Goal: Task Accomplishment & Management: Use online tool/utility

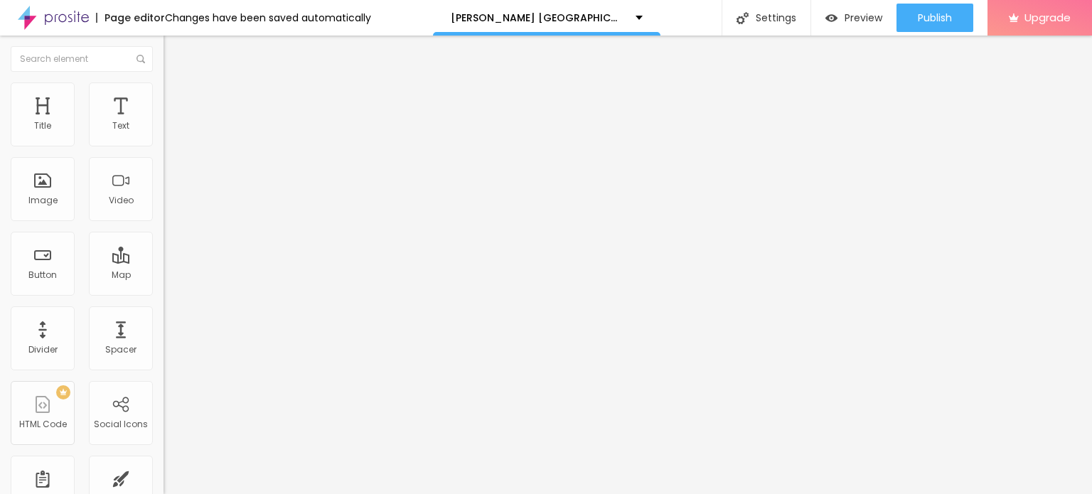
click at [163, 210] on button "button" at bounding box center [173, 202] width 20 height 15
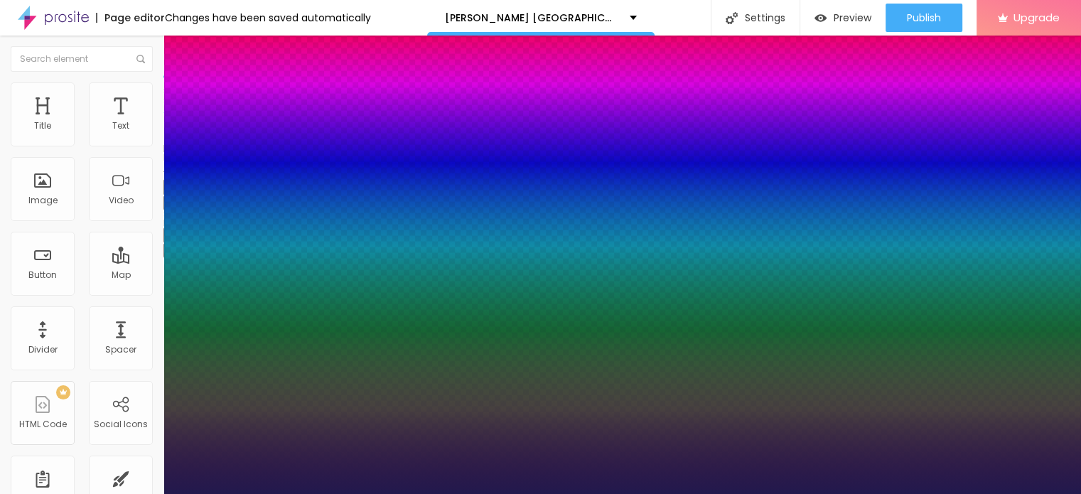
type input "1"
type input "15"
type input "1"
type input "16"
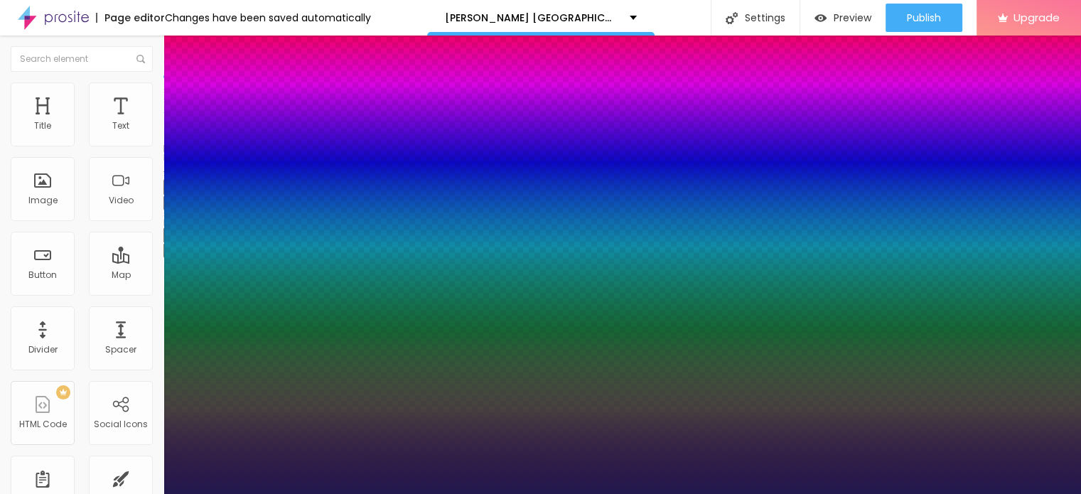
type input "16"
type input "1"
type input "17"
type input "1"
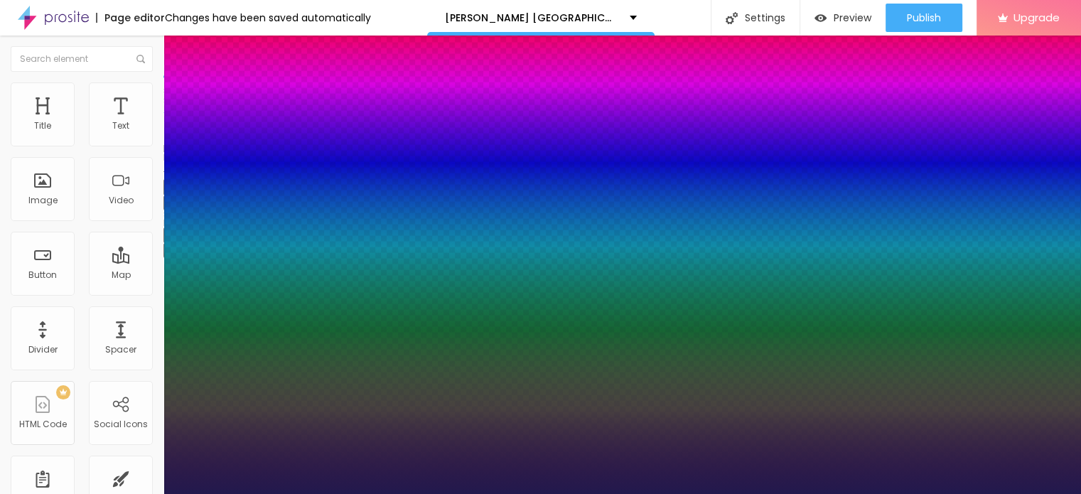
type input "19"
type input "1"
type input "22"
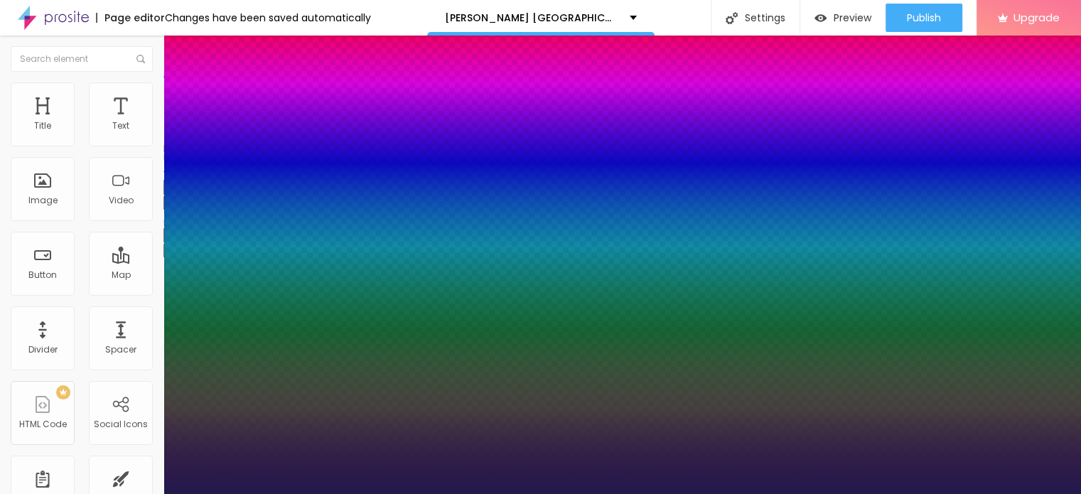
type input "1"
type input "32"
type input "1"
type input "40"
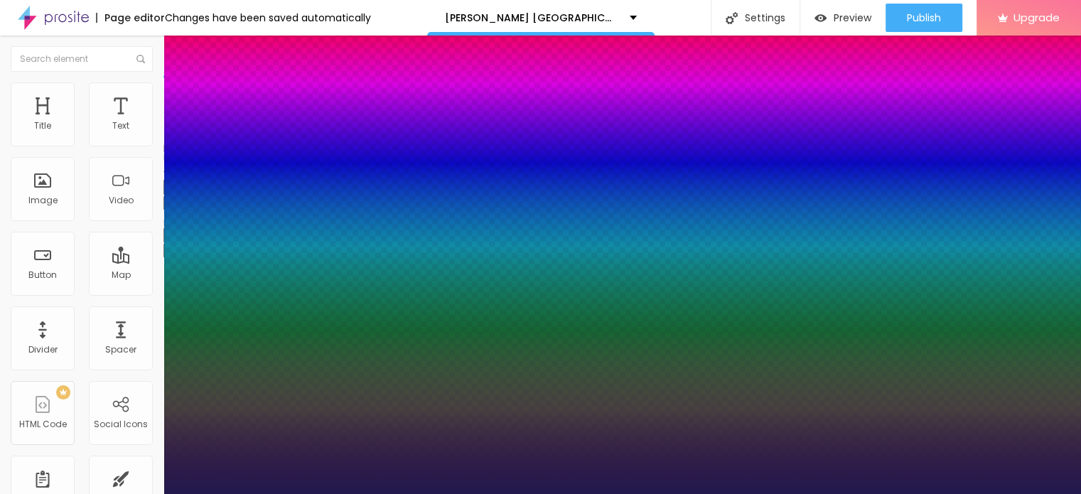
type input "40"
type input "1"
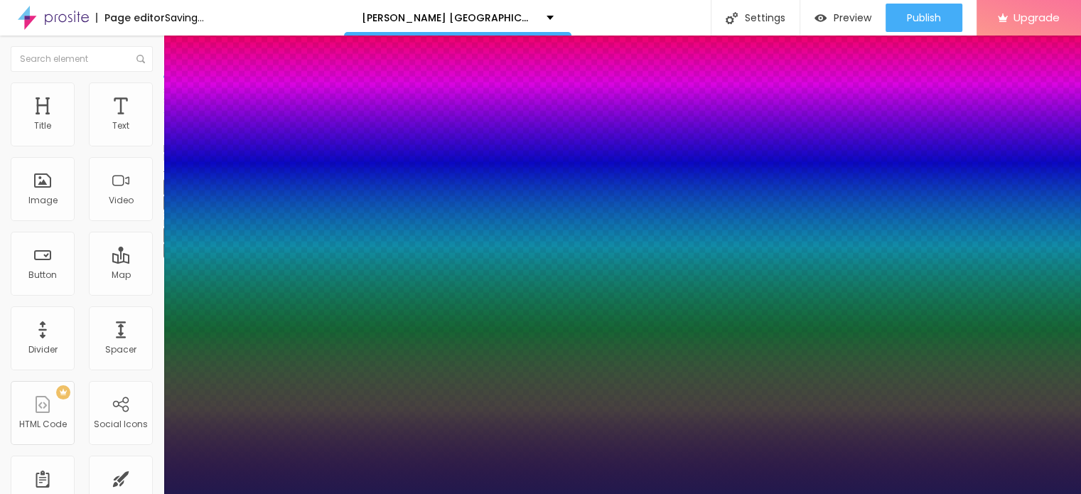
type input "48"
type input "1"
type input "49"
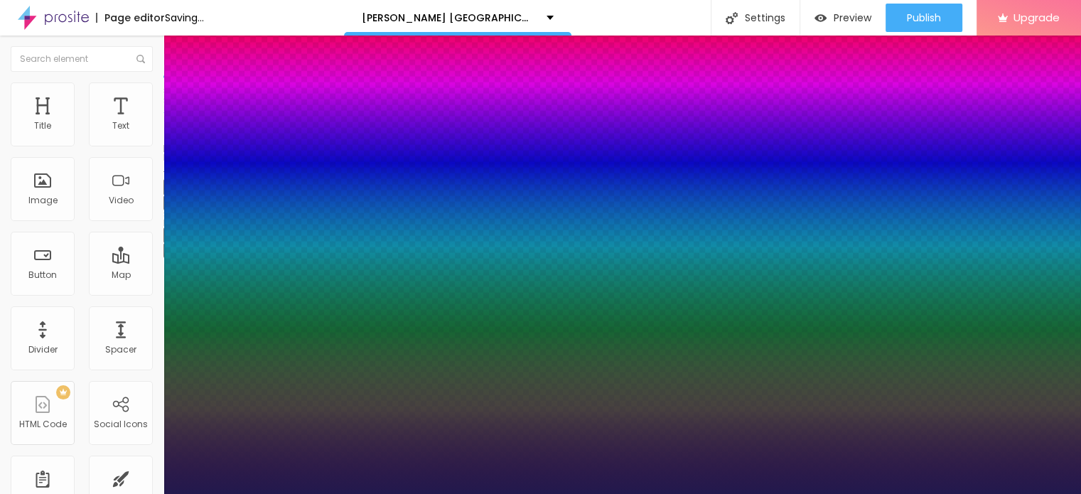
type input "1"
type input "56"
type input "1"
type input "62"
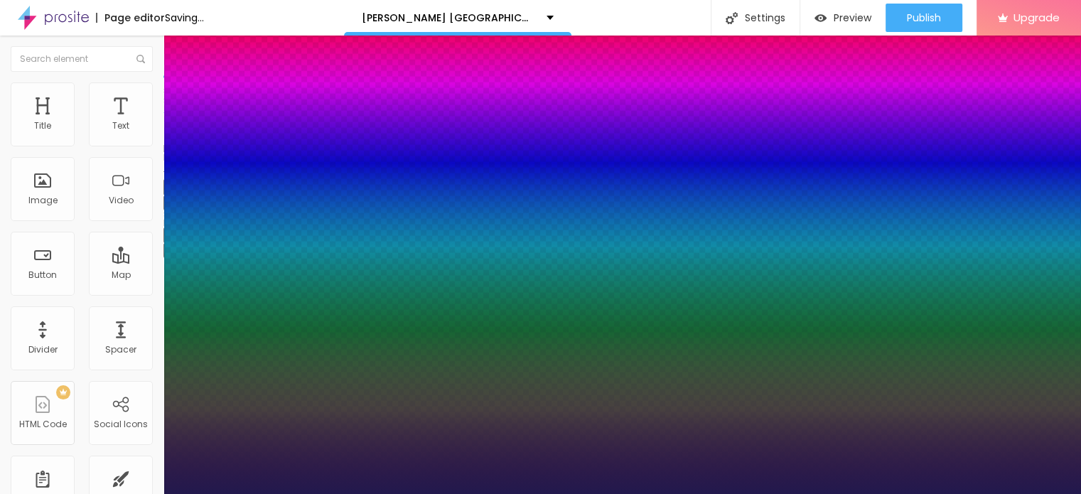
type input "62"
type input "1"
type input "67"
type input "1"
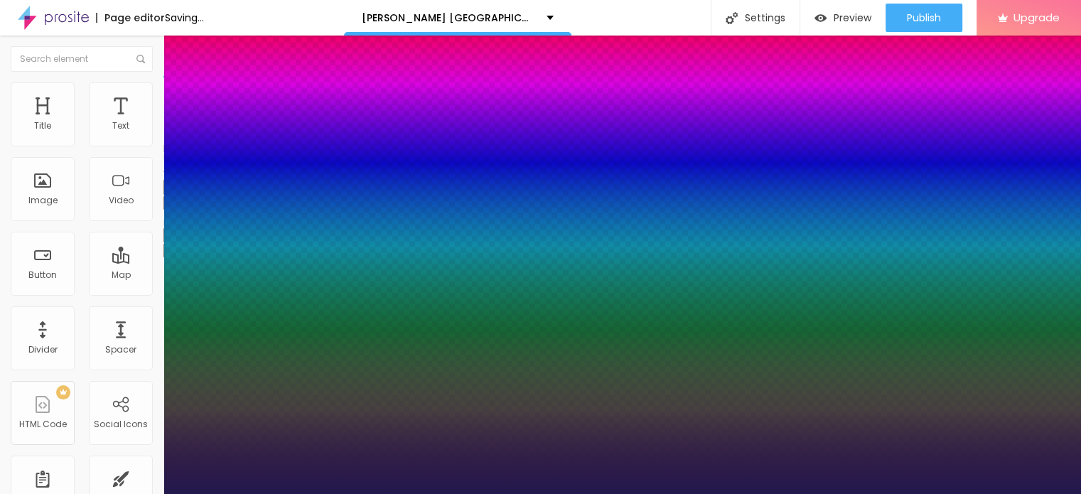
type input "69"
type input "1"
type input "70"
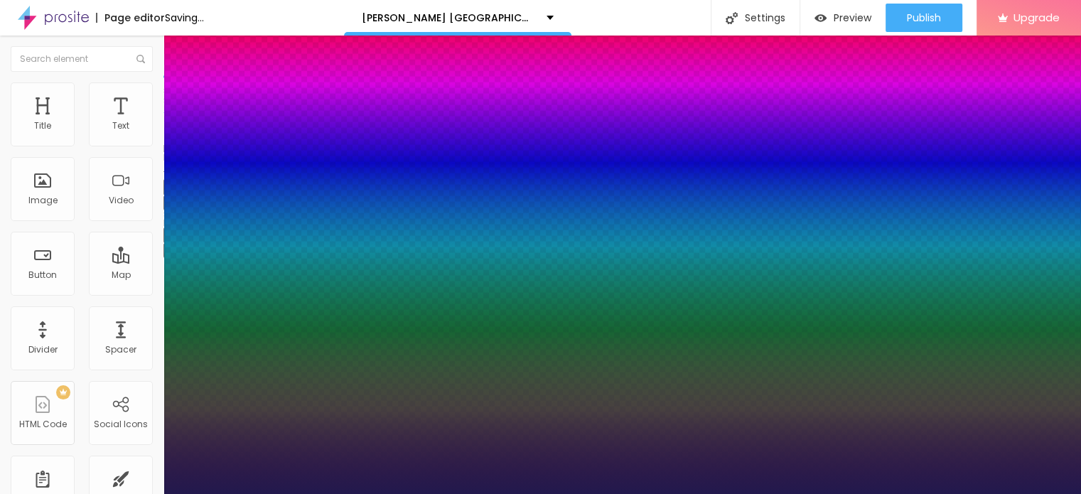
type input "1"
type input "71"
type input "1"
type input "72"
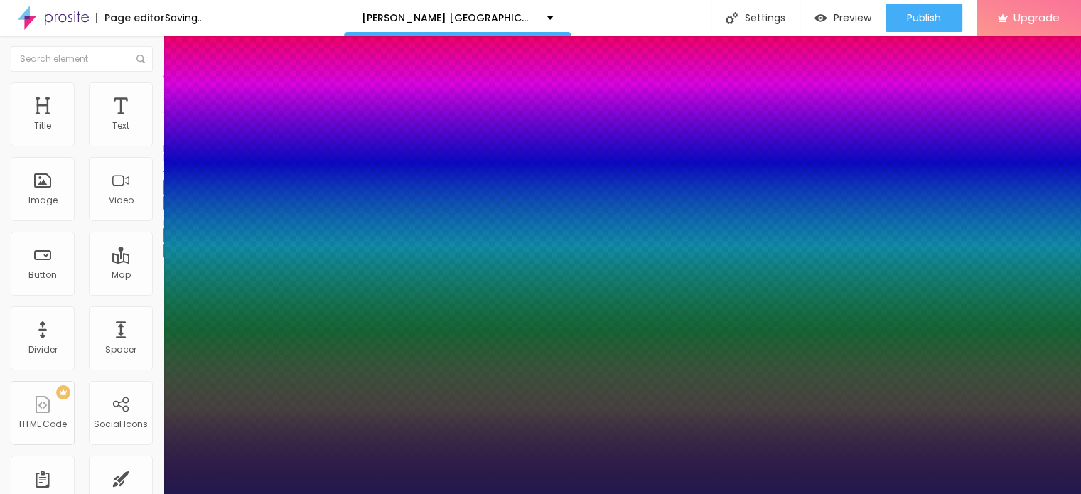
type input "72"
type input "1"
type input "73"
type input "1"
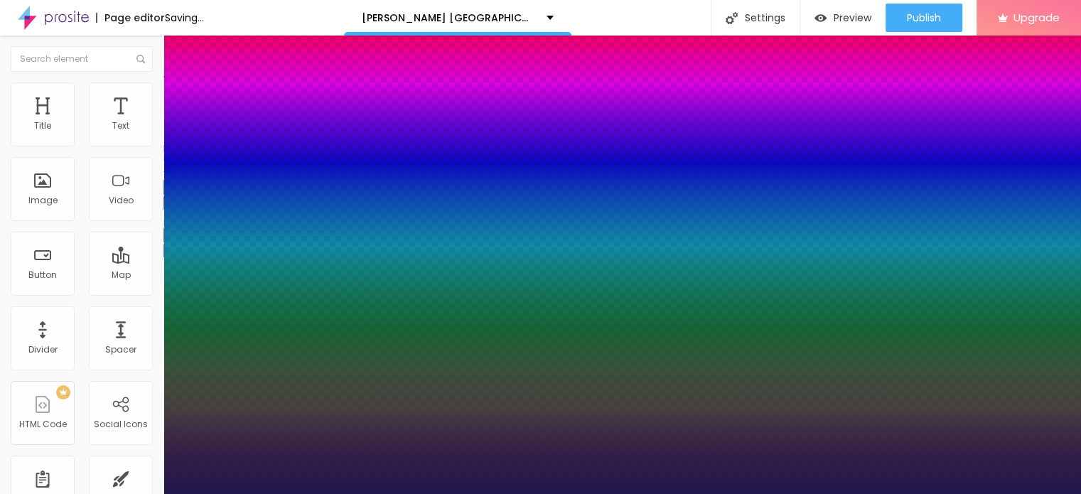
type input "76"
type input "1"
type input "80"
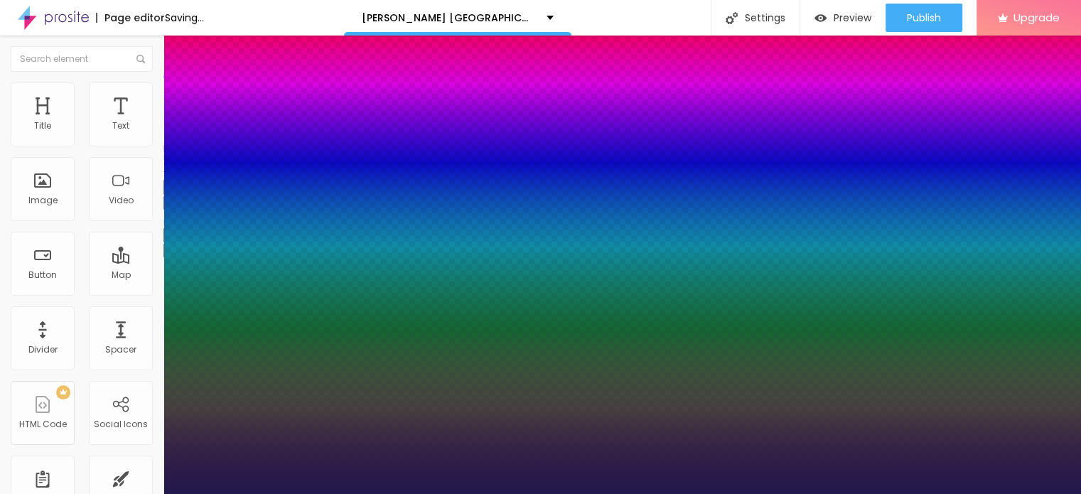
type input "1"
type input "81"
type input "1"
type input "82"
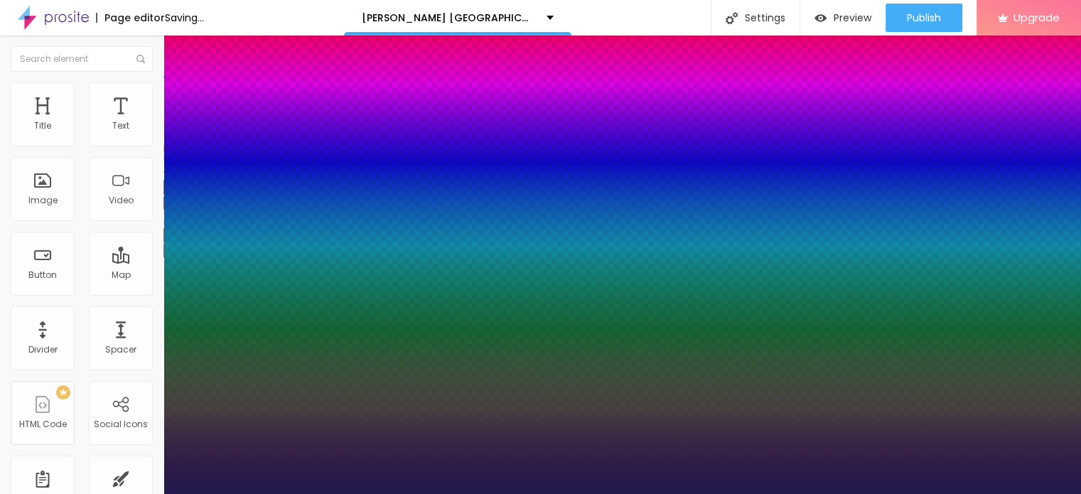
type input "82"
type input "1"
type input "84"
type input "1"
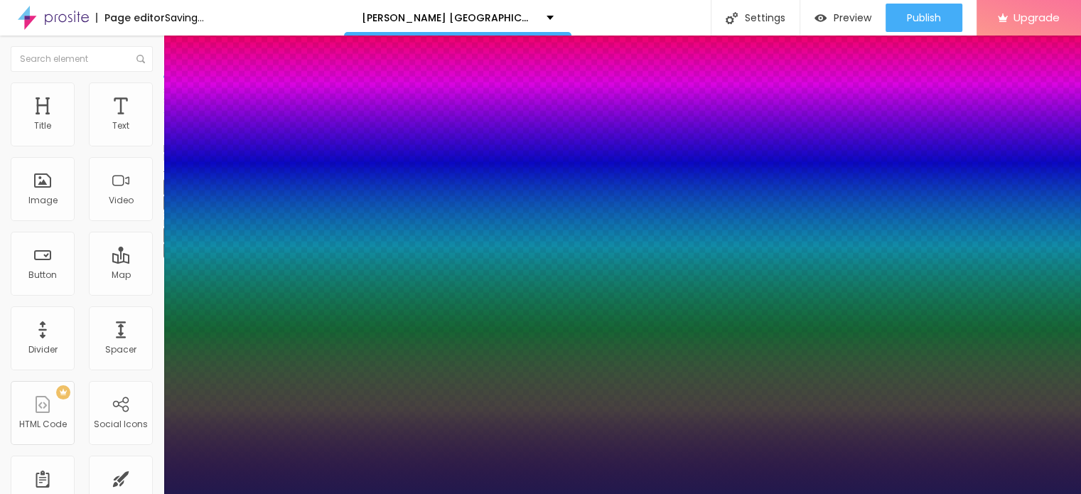
type input "85"
type input "1"
type input "86"
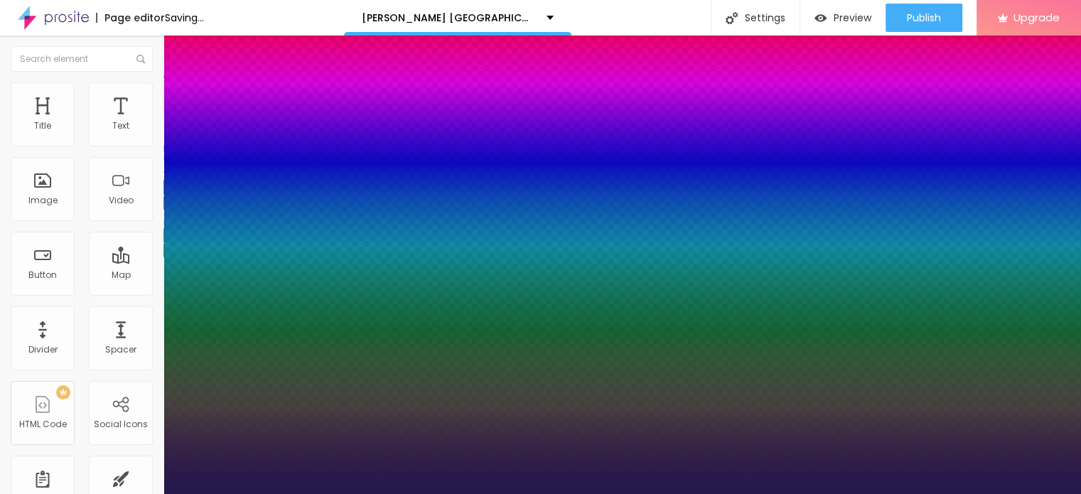
type input "1"
type input "87"
type input "1"
type input "90"
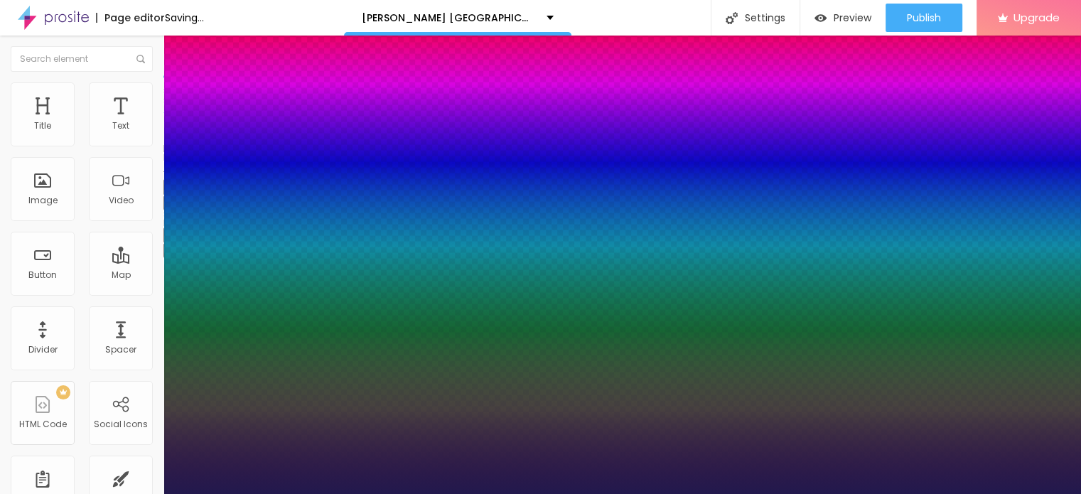
type input "90"
type input "1"
type input "93"
type input "1"
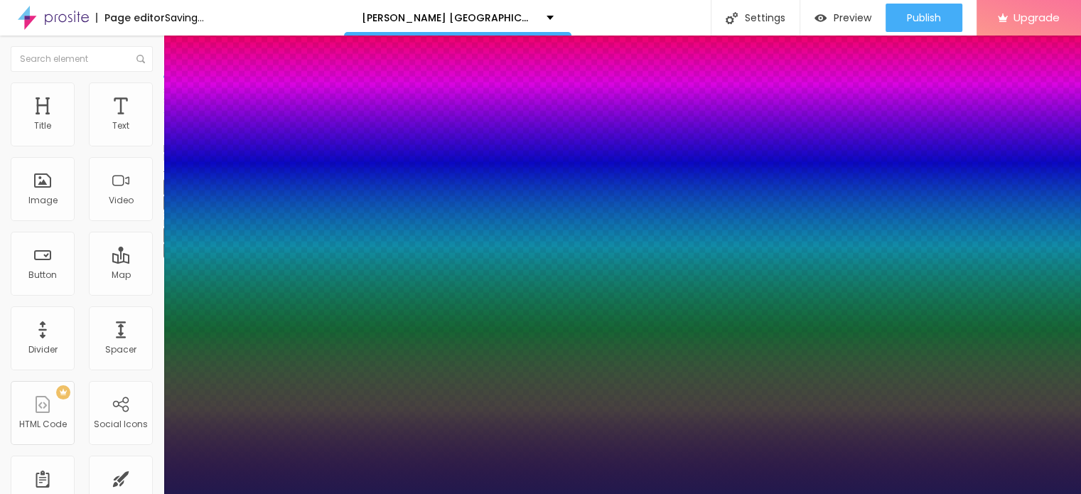
type input "94"
type input "1"
type input "95"
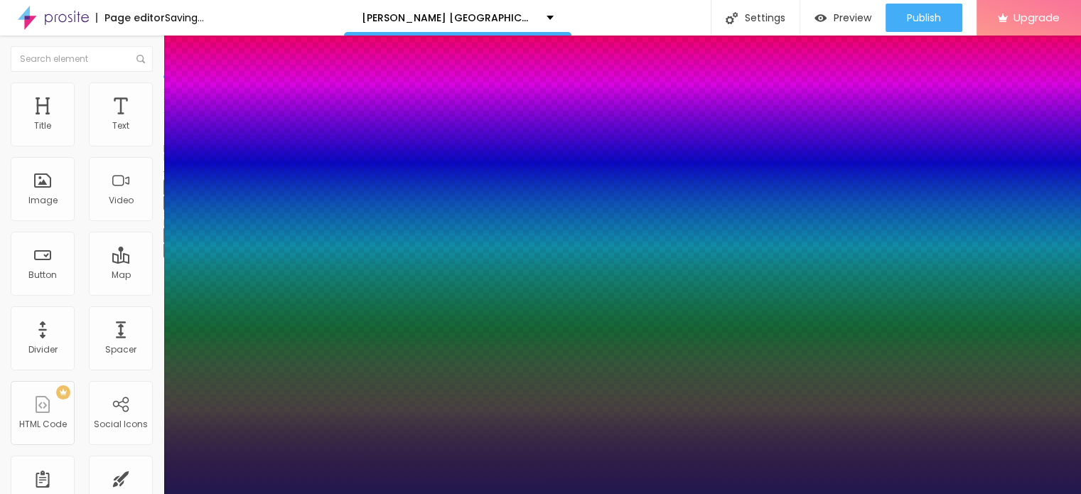
type input "1"
type input "98"
type input "1"
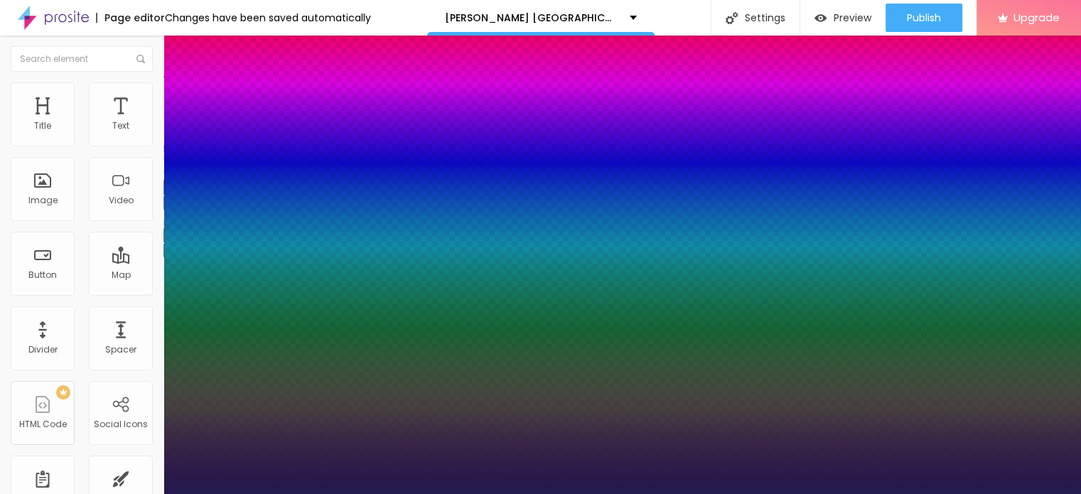
type input "100"
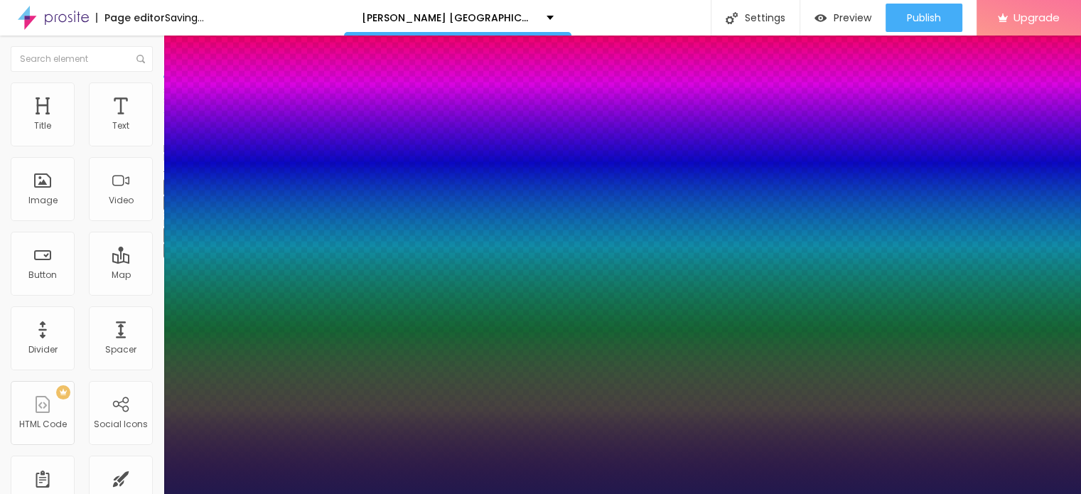
type input "1"
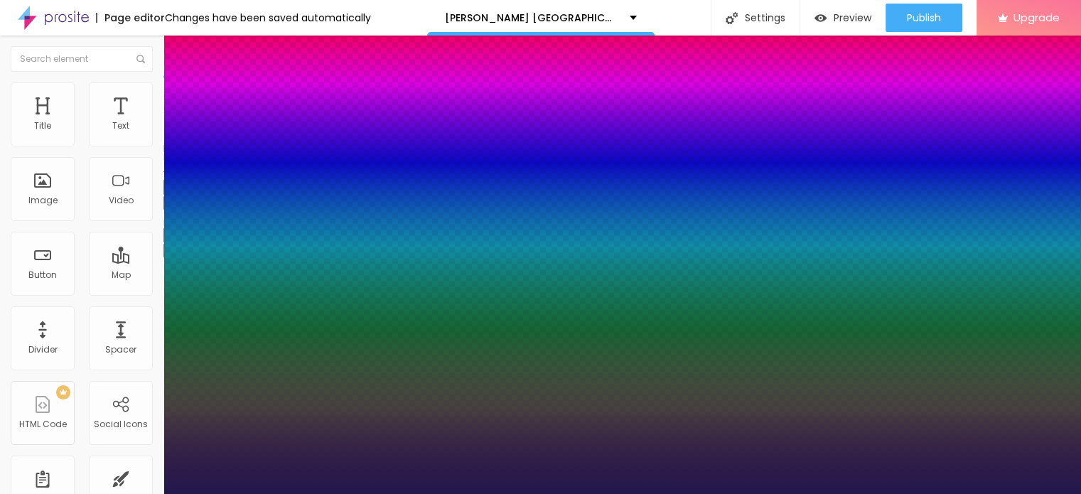
type input "97"
type input "1"
type input "91"
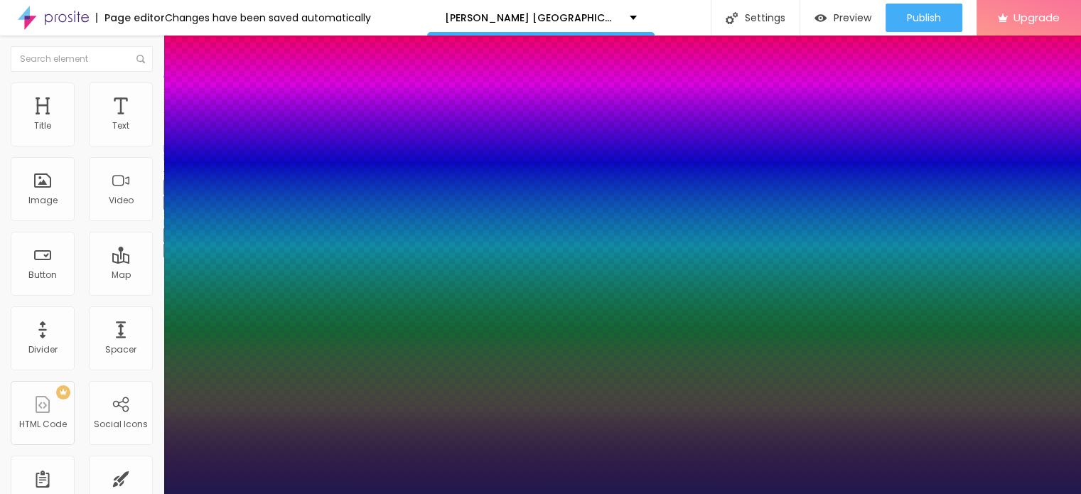
type input "1"
type input "89"
type input "1"
type input "88"
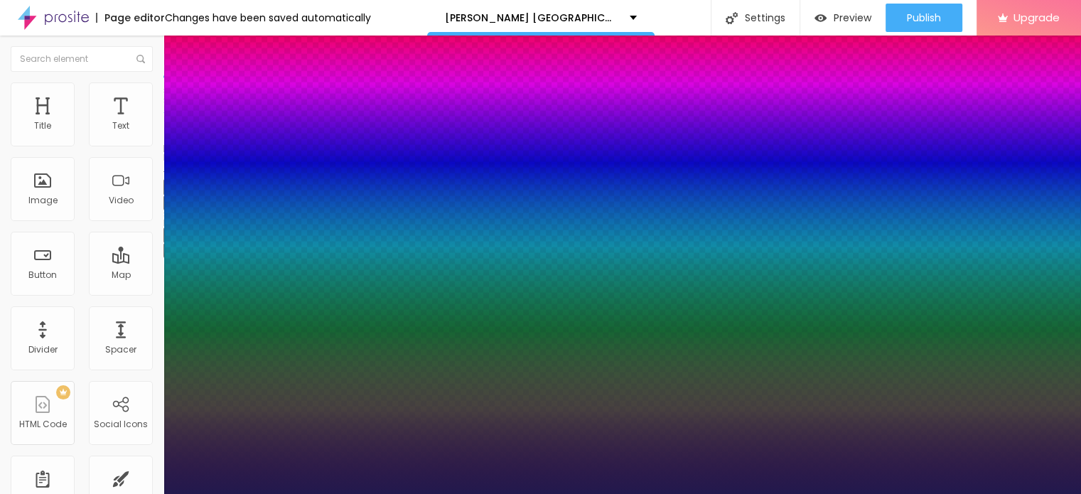
type input "88"
type input "1"
type input "87"
type input "1"
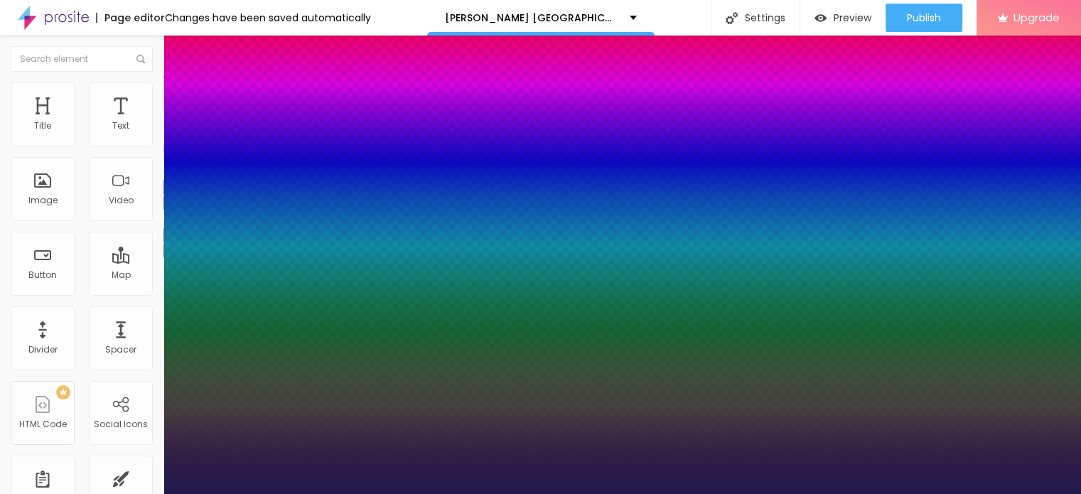
type input "86"
type input "1"
type input "82"
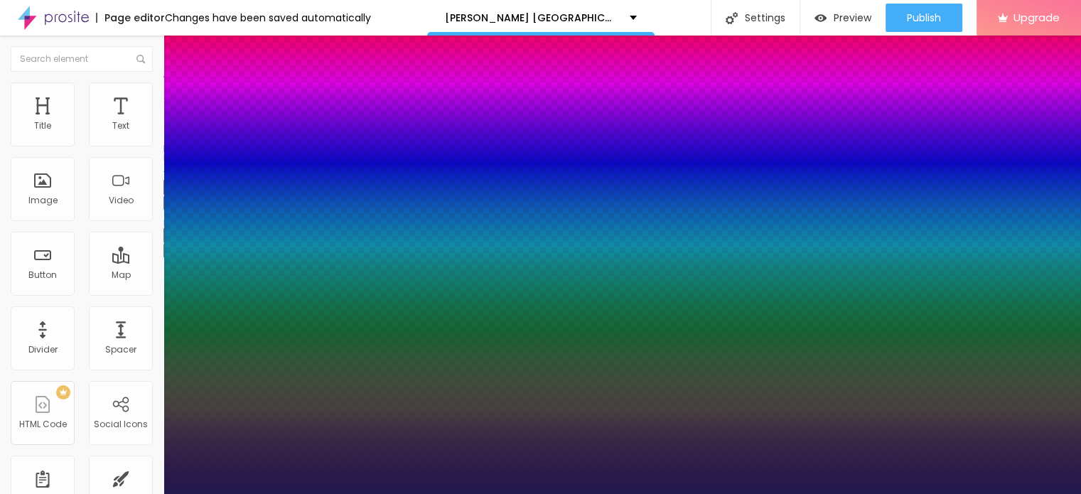
type input "1"
type input "81"
type input "1"
type input "80"
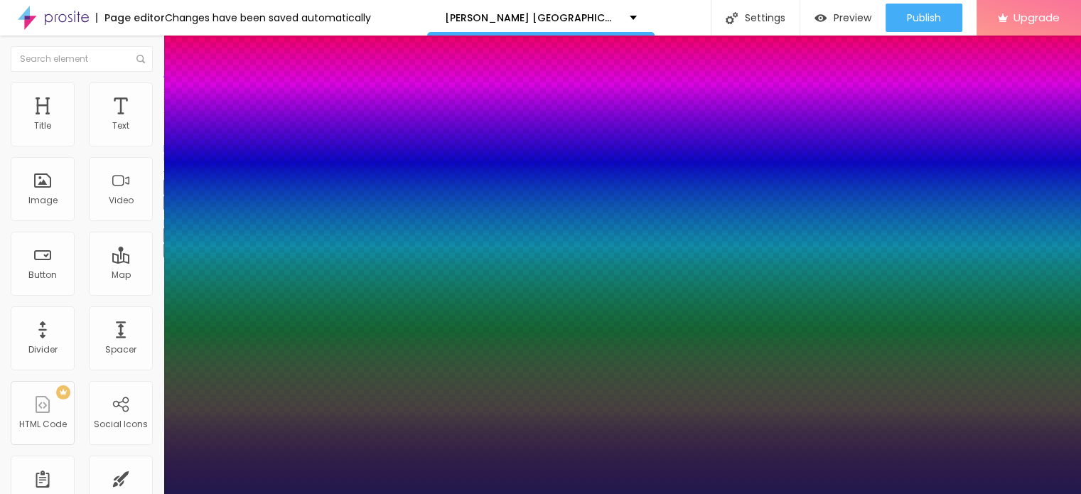
type input "80"
type input "1"
drag, startPoint x: 190, startPoint y: 399, endPoint x: 262, endPoint y: 402, distance: 71.8
type input "80"
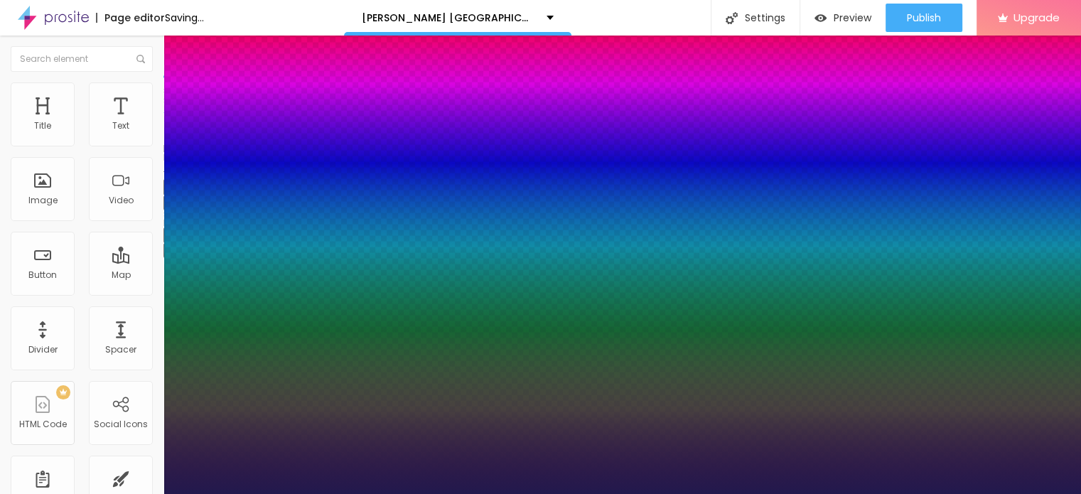
type input "1"
click at [576, 493] on div at bounding box center [540, 494] width 1081 height 0
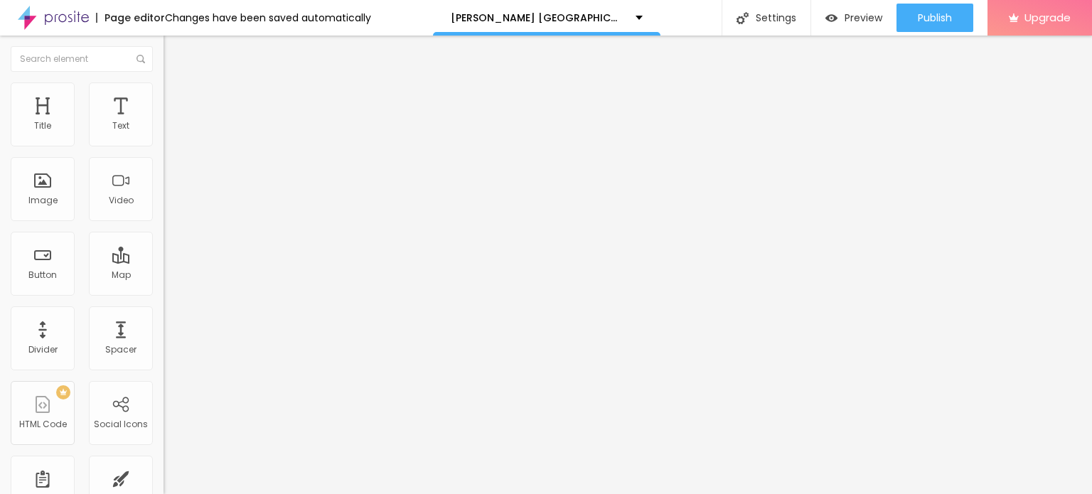
click at [163, 122] on span "Add image" at bounding box center [192, 116] width 58 height 12
click at [163, 85] on img at bounding box center [169, 88] width 13 height 13
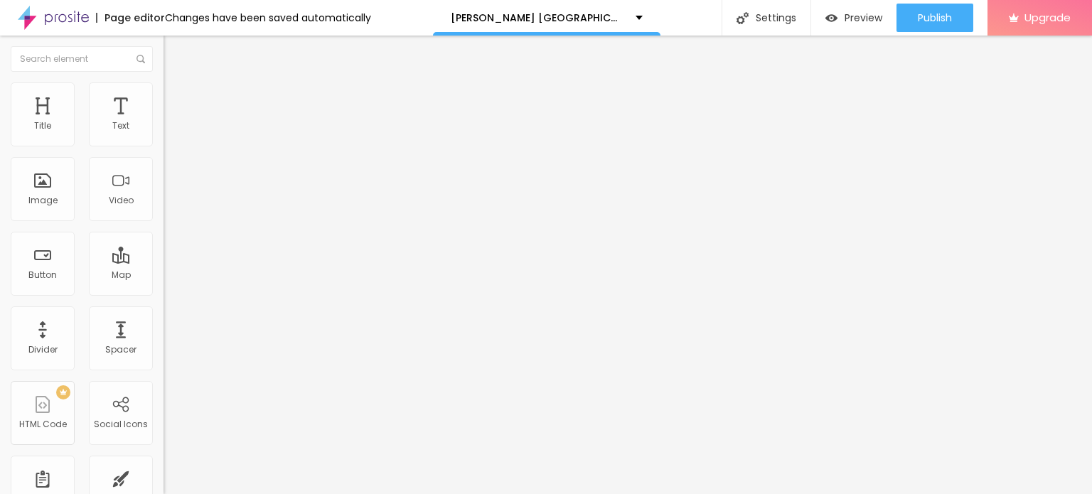
type input "95"
type input "90"
type input "85"
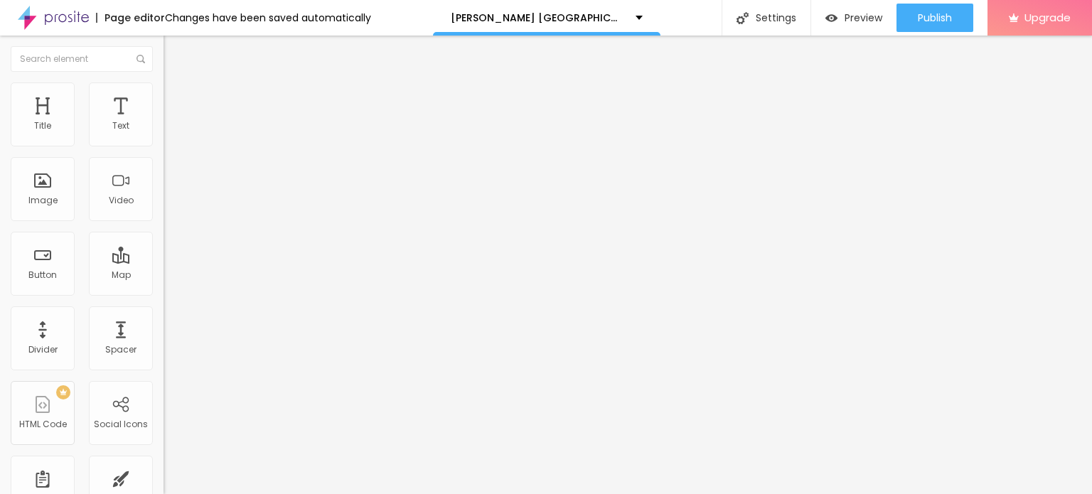
type input "85"
type input "75"
type input "70"
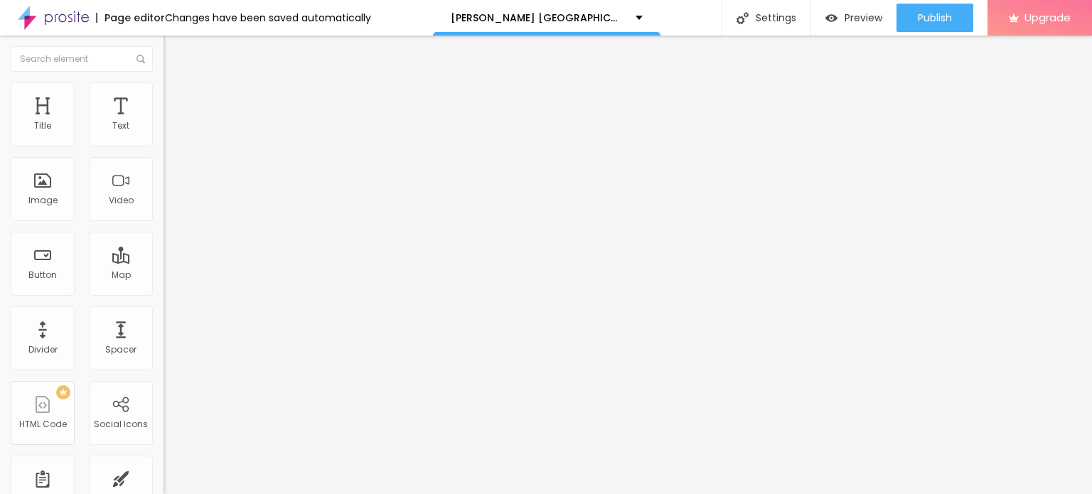
type input "65"
type input "60"
type input "55"
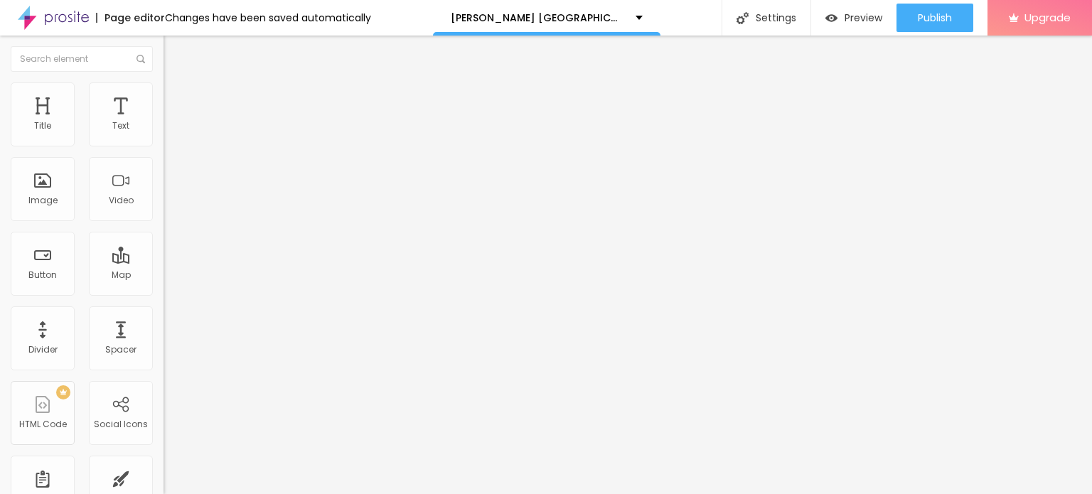
type input "55"
type input "50"
type input "45"
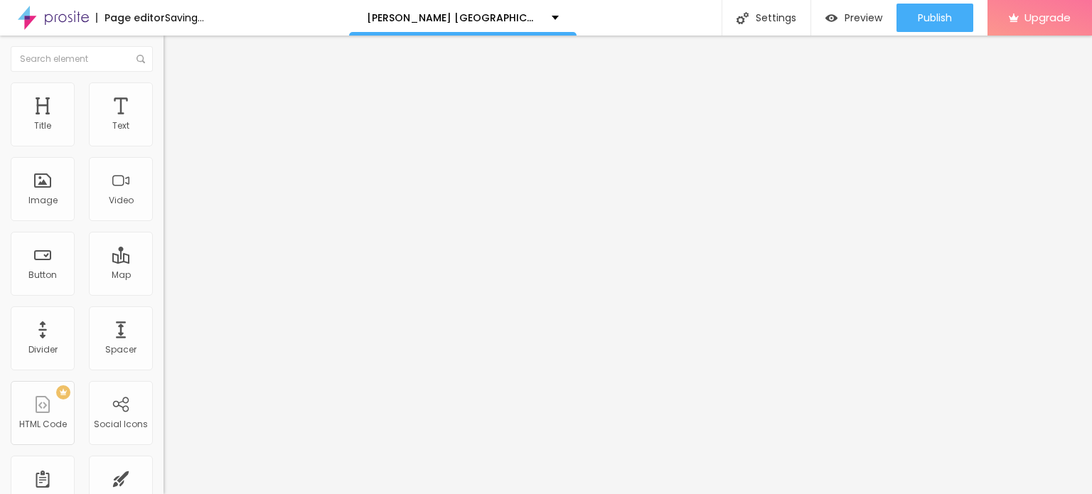
drag, startPoint x: 150, startPoint y: 155, endPoint x: 68, endPoint y: 154, distance: 81.7
type input "45"
click at [163, 146] on input "range" at bounding box center [209, 139] width 92 height 11
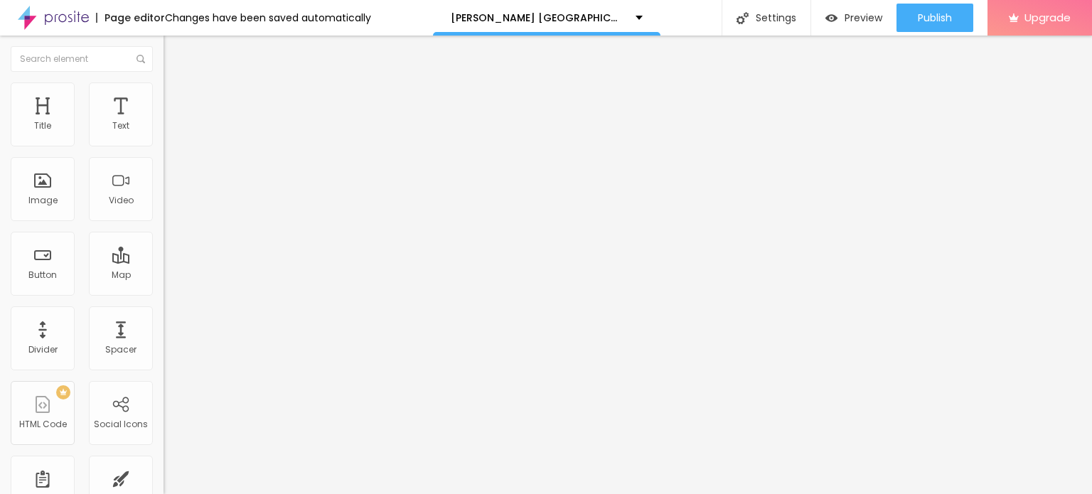
click at [163, 424] on div "Edit Text Style Advanced Typography Reset to default Shadow DISABLED Reset to d…" at bounding box center [244, 265] width 163 height 458
click at [163, 291] on input "https://" at bounding box center [248, 284] width 171 height 14
paste input "[DOMAIN_NAME][URL]"
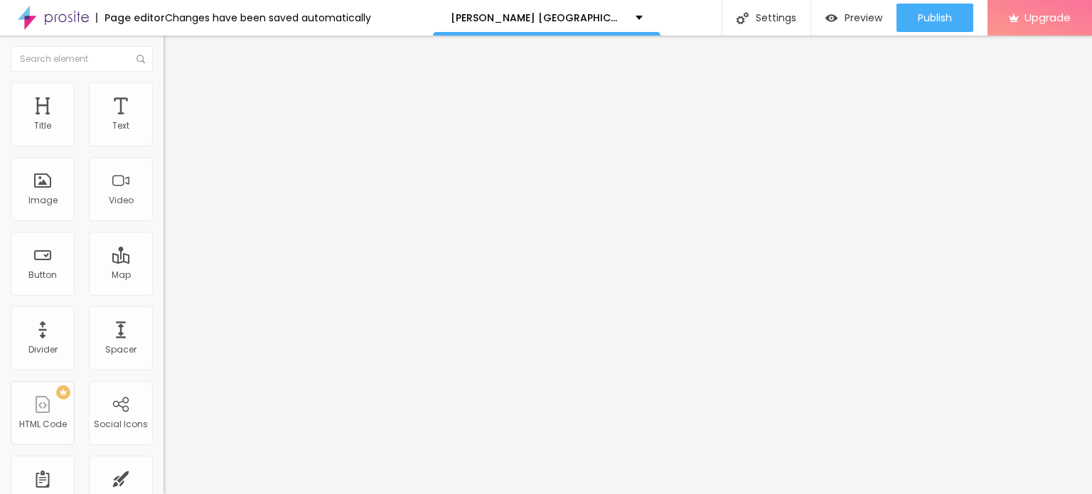
scroll to position [0, 108]
type input "[URL][DOMAIN_NAME]"
click at [163, 66] on button "Edit Title" at bounding box center [244, 52] width 163 height 33
click at [163, 90] on li "Advanced" at bounding box center [244, 89] width 163 height 14
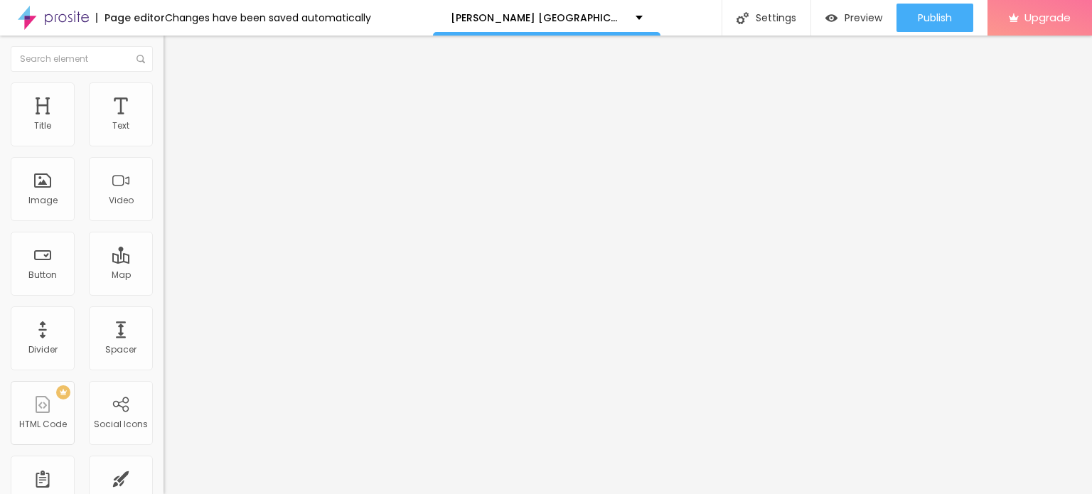
click at [163, 83] on ul "Style Advanced" at bounding box center [244, 82] width 163 height 28
click at [163, 81] on img at bounding box center [169, 74] width 13 height 13
click at [169, 254] on icon "button" at bounding box center [173, 249] width 9 height 9
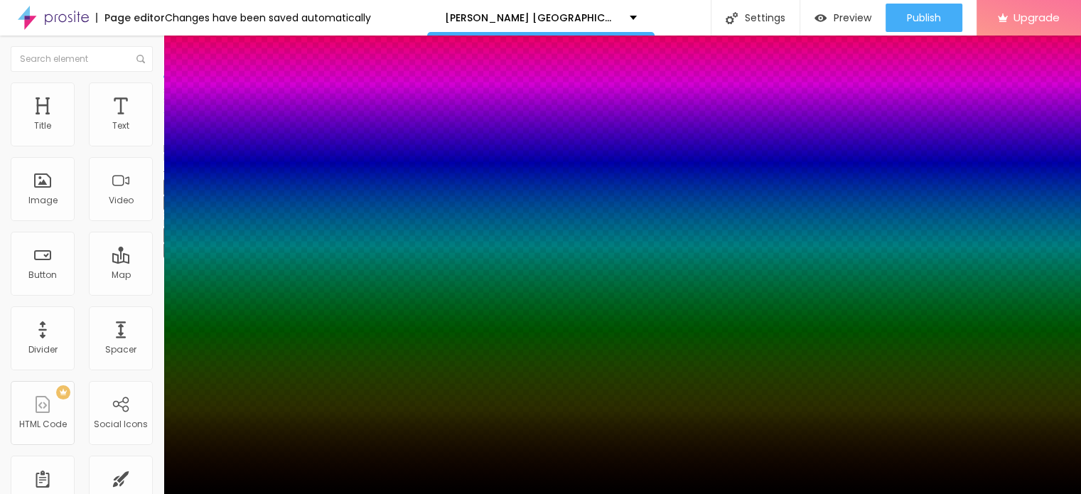
click at [247, 451] on div at bounding box center [540, 247] width 1081 height 494
click at [245, 454] on div at bounding box center [540, 247] width 1081 height 494
click at [256, 493] on div at bounding box center [540, 503] width 1081 height 0
click at [324, 493] on div at bounding box center [540, 494] width 1081 height 0
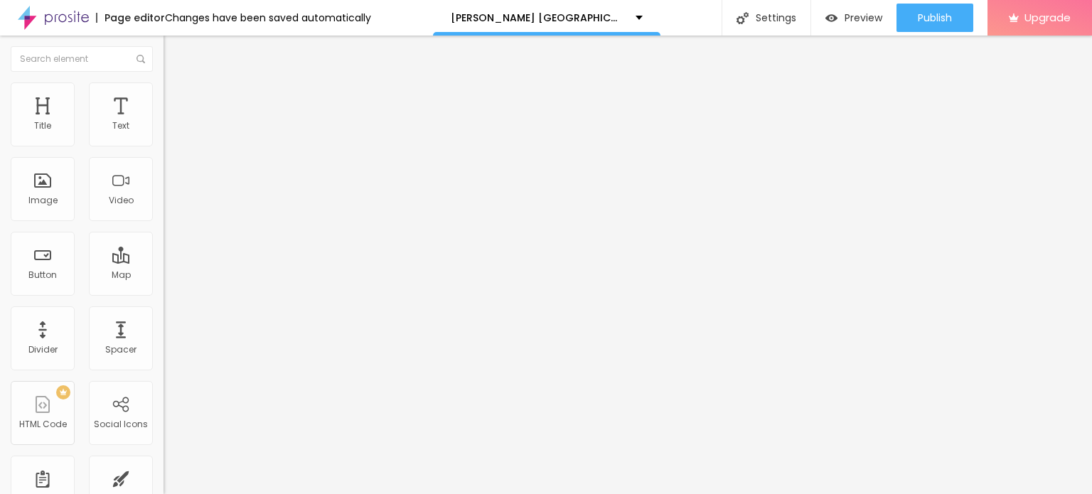
click at [176, 96] on span "Advanced" at bounding box center [199, 92] width 46 height 12
click at [94, 62] on input "text" at bounding box center [82, 59] width 142 height 26
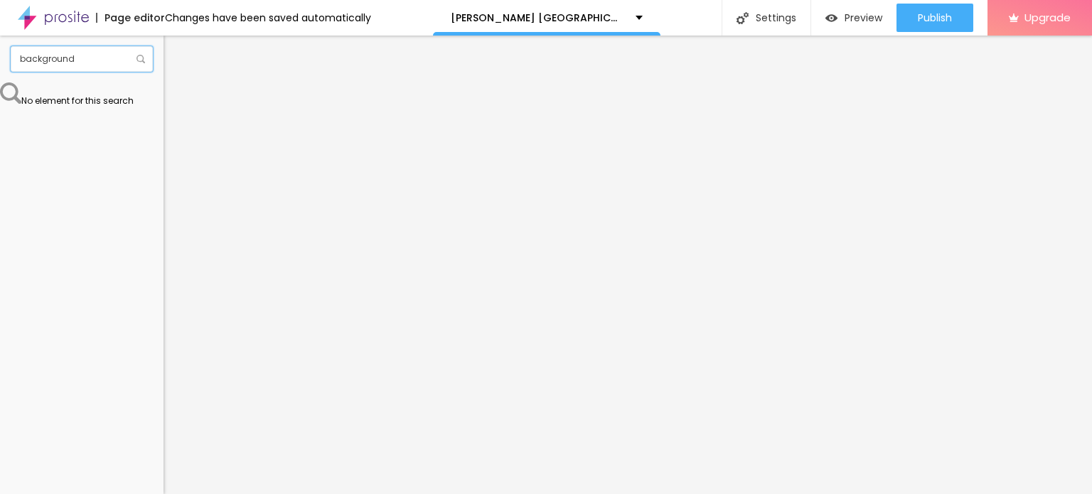
type input "background"
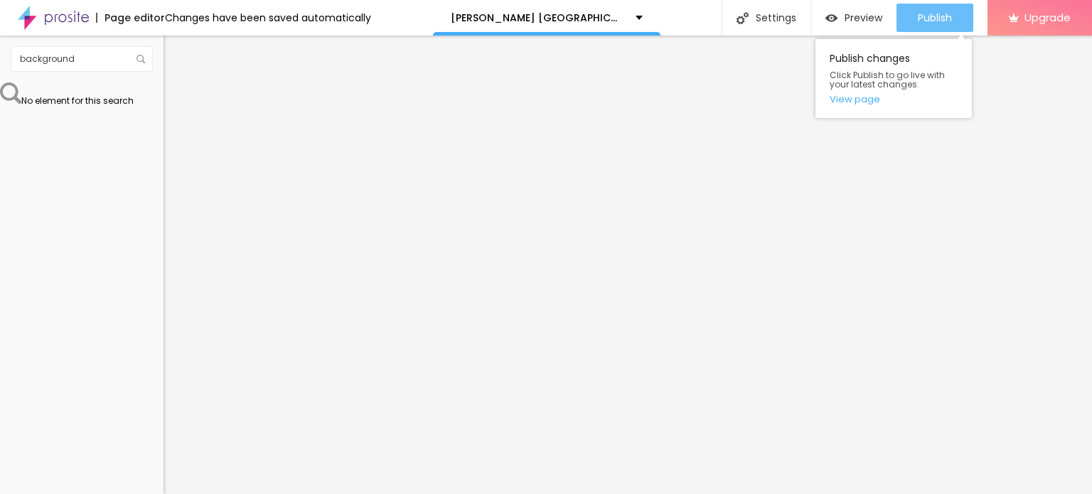
click at [919, 14] on span "Publish" at bounding box center [935, 17] width 34 height 11
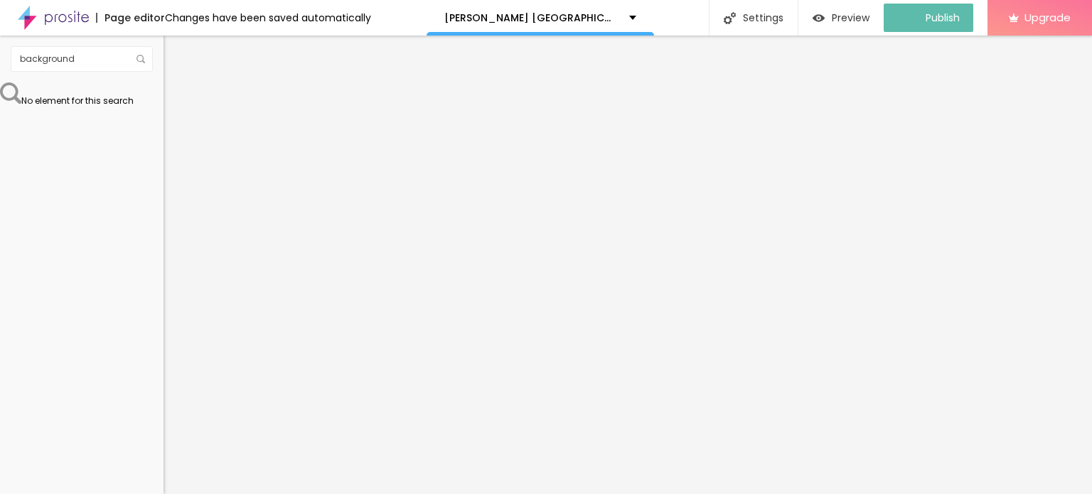
click at [43, 21] on img at bounding box center [53, 18] width 71 height 36
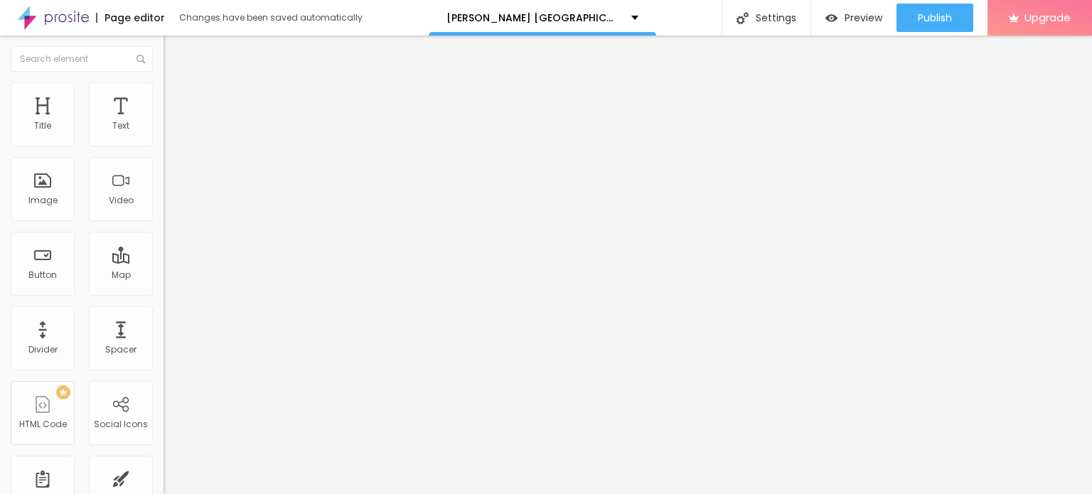
click at [169, 206] on icon "button" at bounding box center [173, 202] width 9 height 9
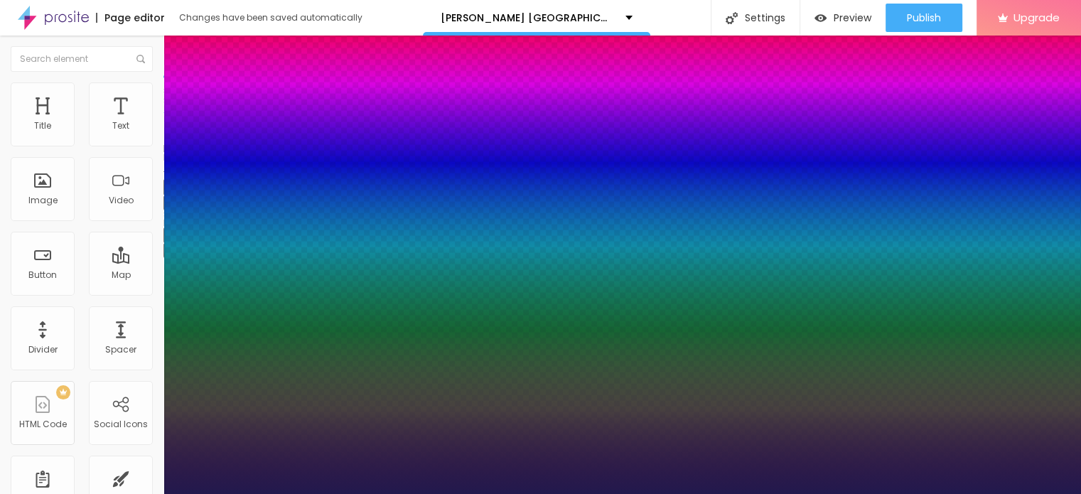
type input "1"
type input "17"
type input "1"
type input "31"
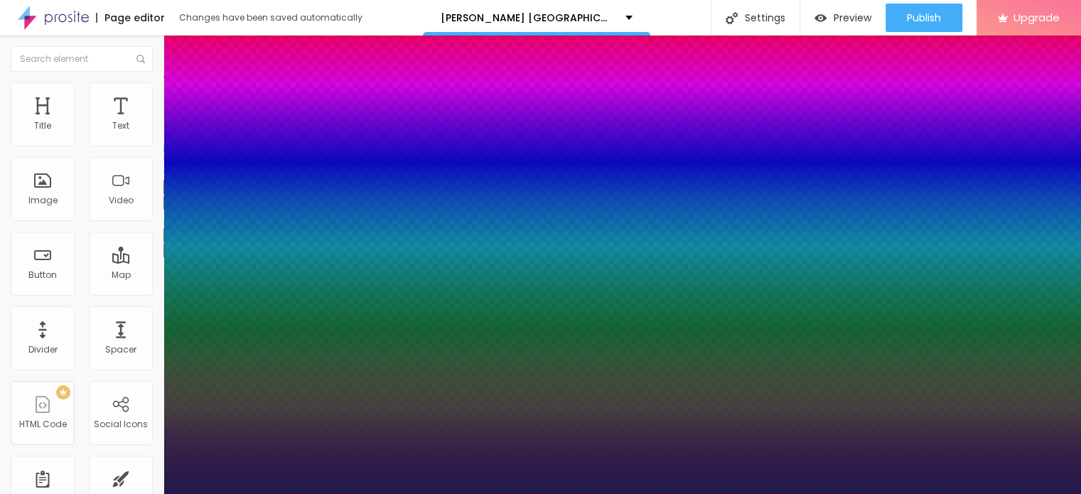
type input "31"
type input "1"
type input "41"
type input "1"
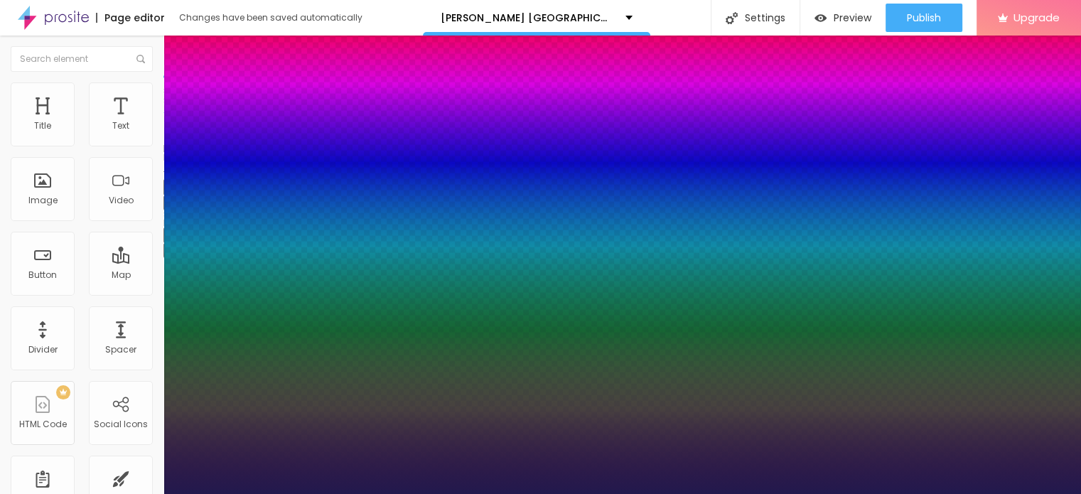
type input "42"
type input "1"
type input "43"
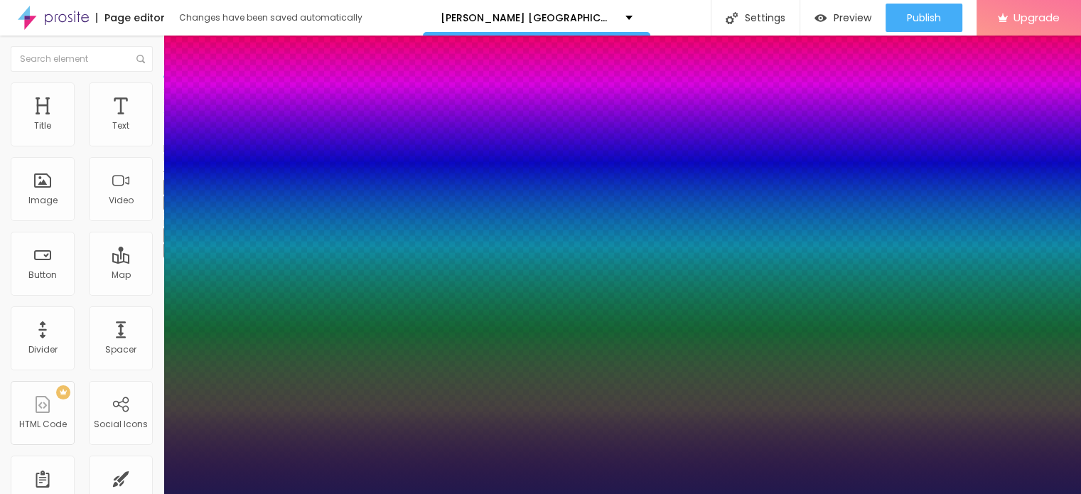
type input "1"
type input "44"
type input "1"
type input "45"
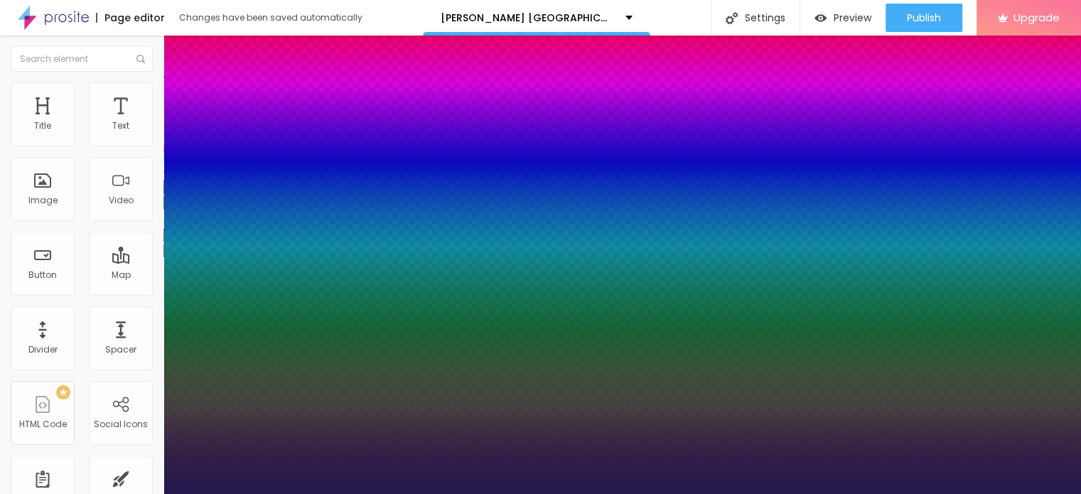
type input "45"
type input "1"
type input "46"
type input "1"
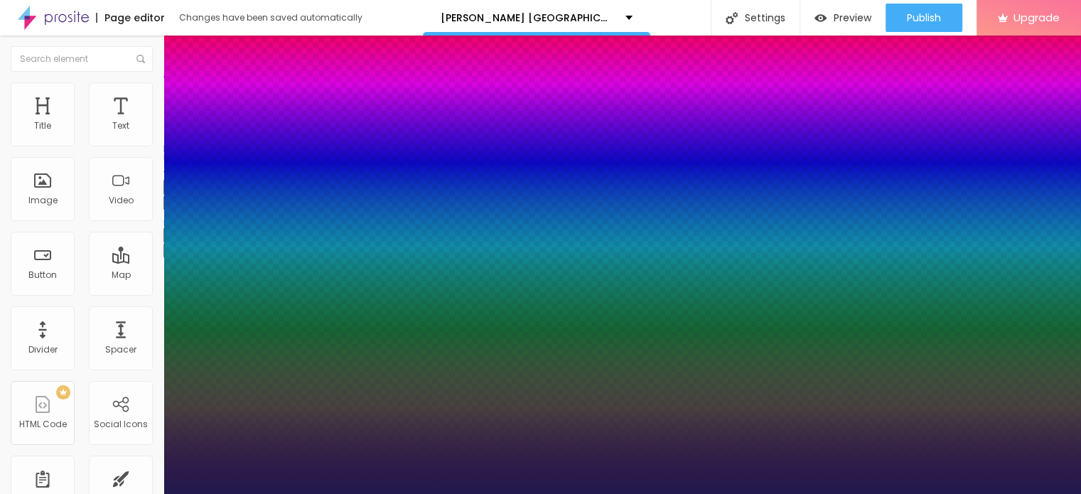
type input "47"
type input "1"
type input "48"
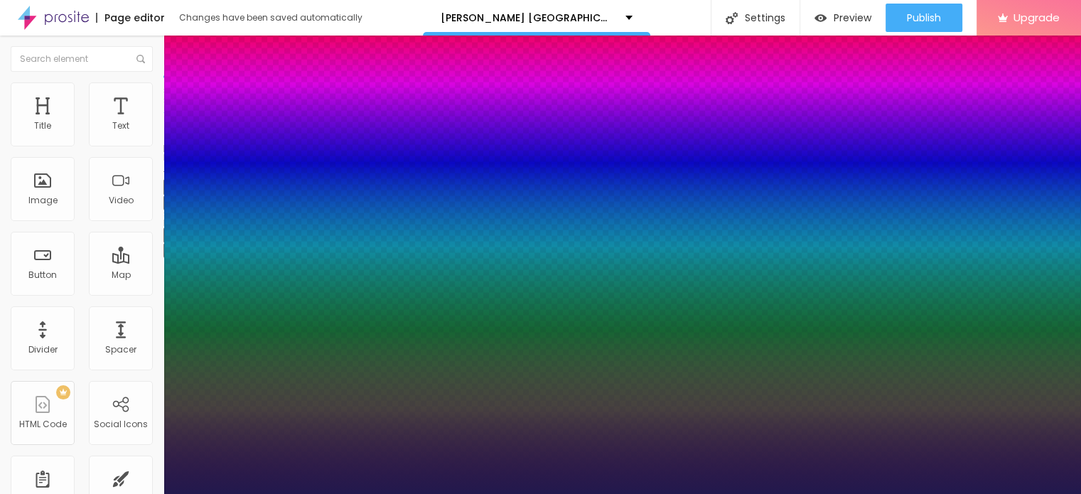
type input "1"
type input "50"
type input "1"
type input "51"
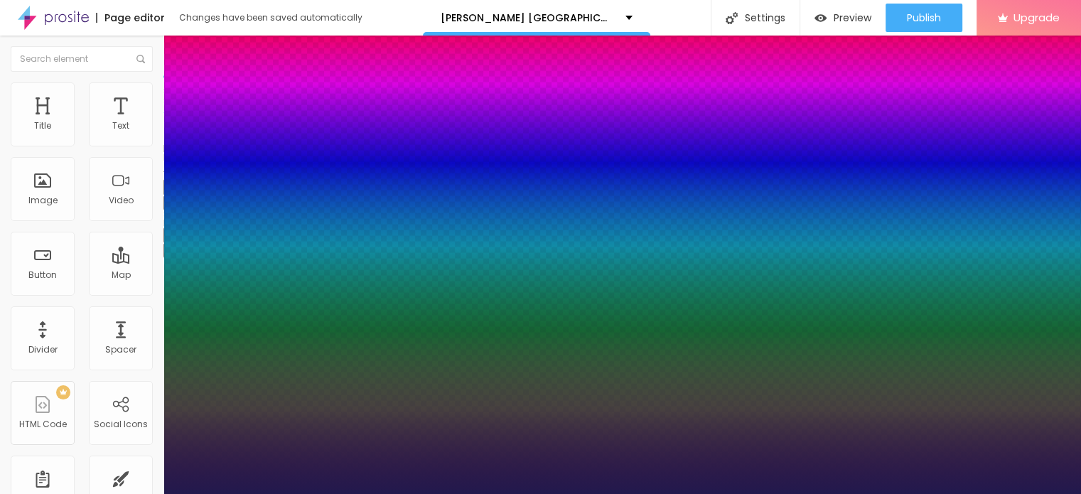
type input "51"
type input "1"
type input "52"
type input "1"
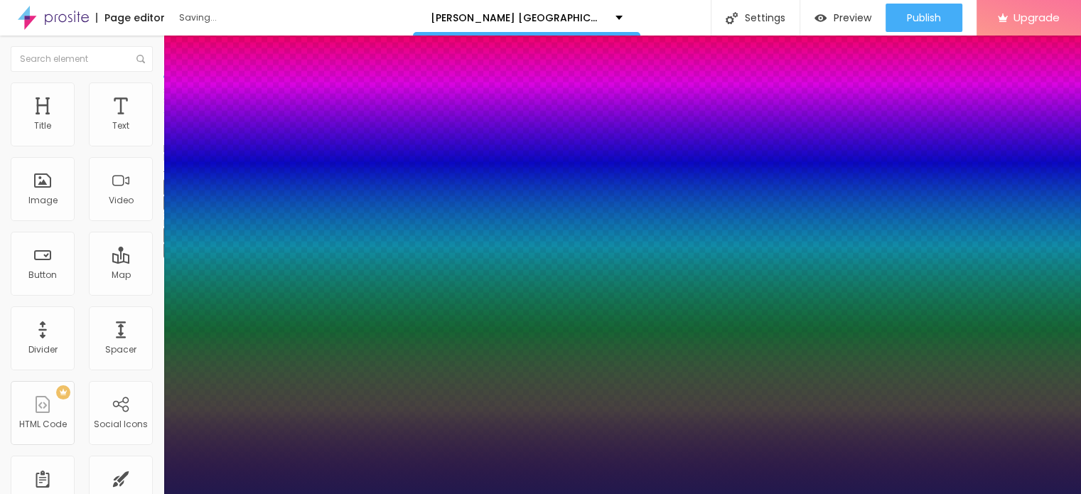
type input "61"
type input "1"
type input "65"
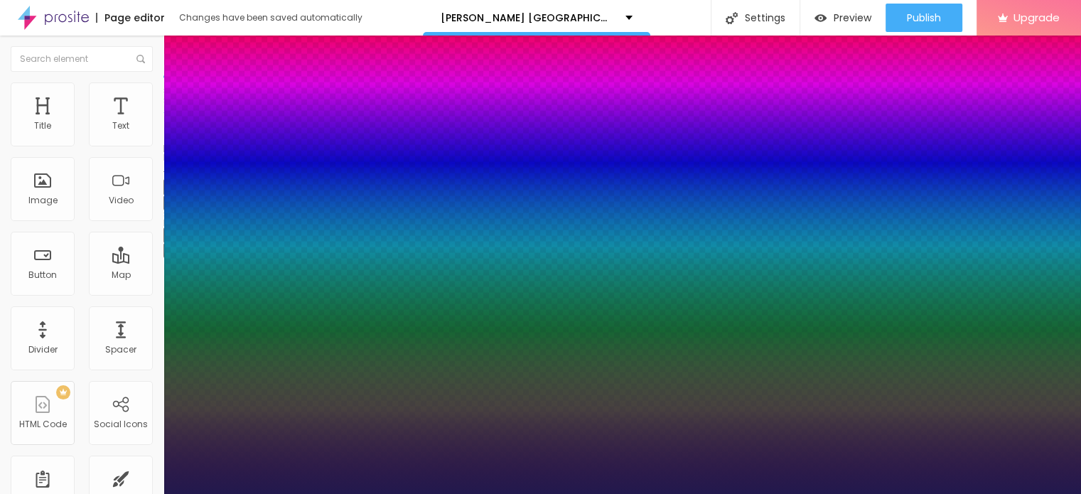
type input "1"
type input "67"
type input "1"
type input "68"
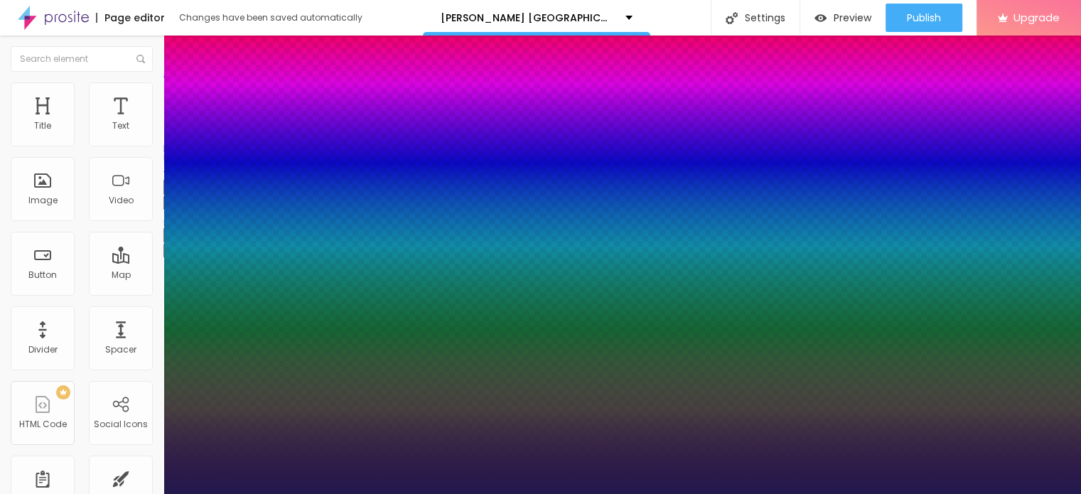
type input "68"
type input "1"
type input "70"
type input "1"
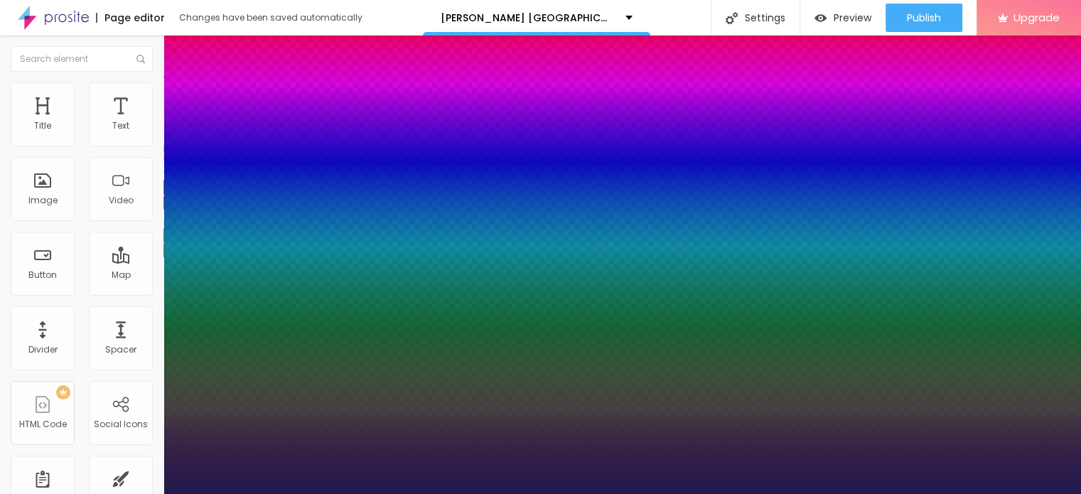
type input "71"
type input "1"
type input "70"
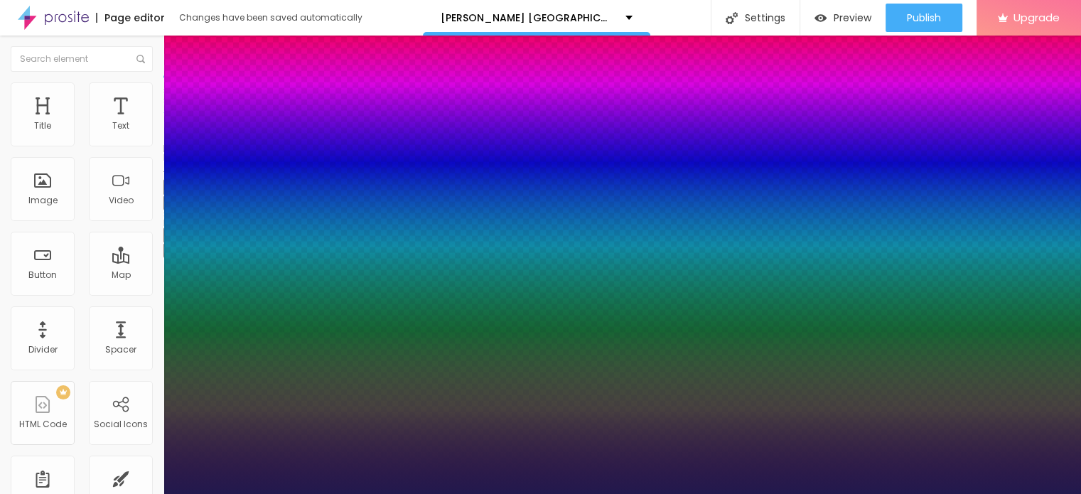
type input "1"
type input "69"
type input "1"
type input "71"
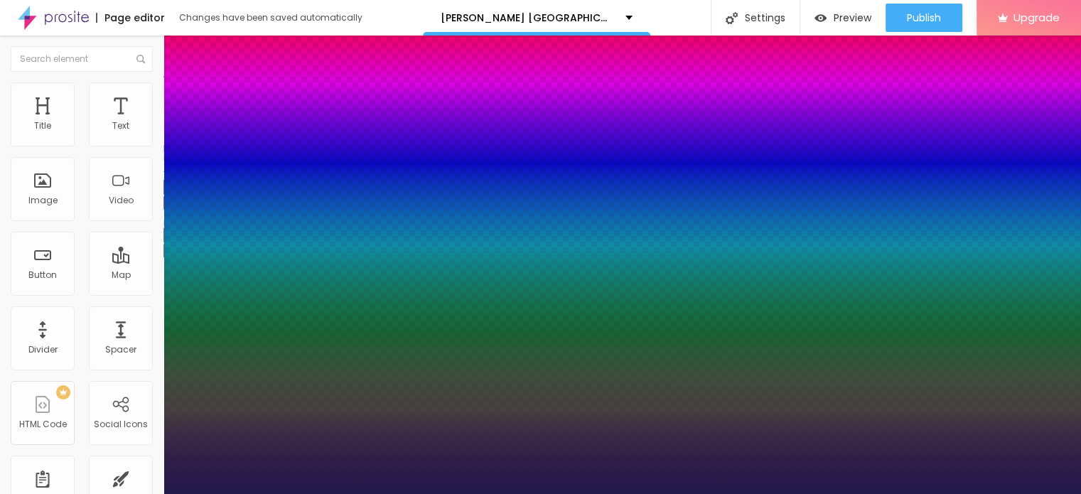
type input "71"
type input "1"
type input "72"
type input "1"
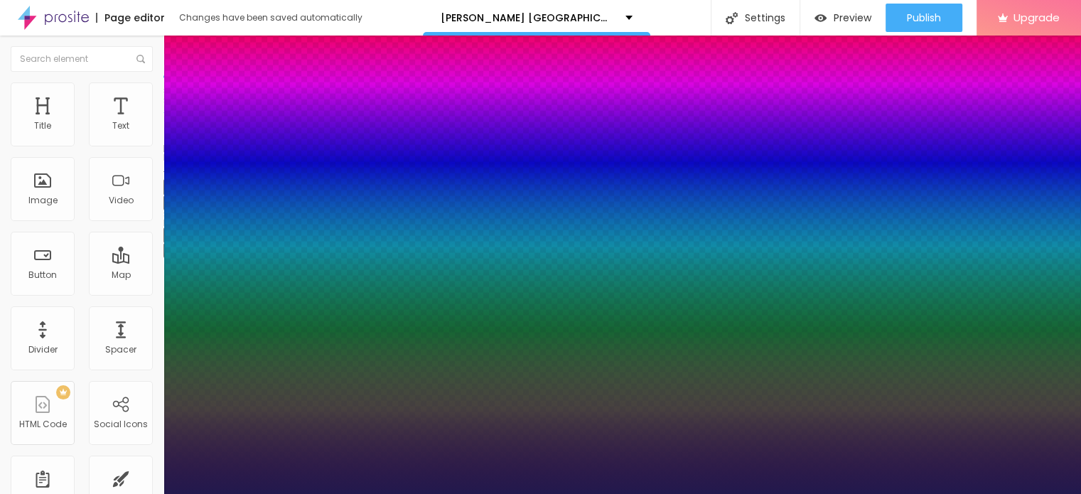
type input "73"
type input "1"
type input "74"
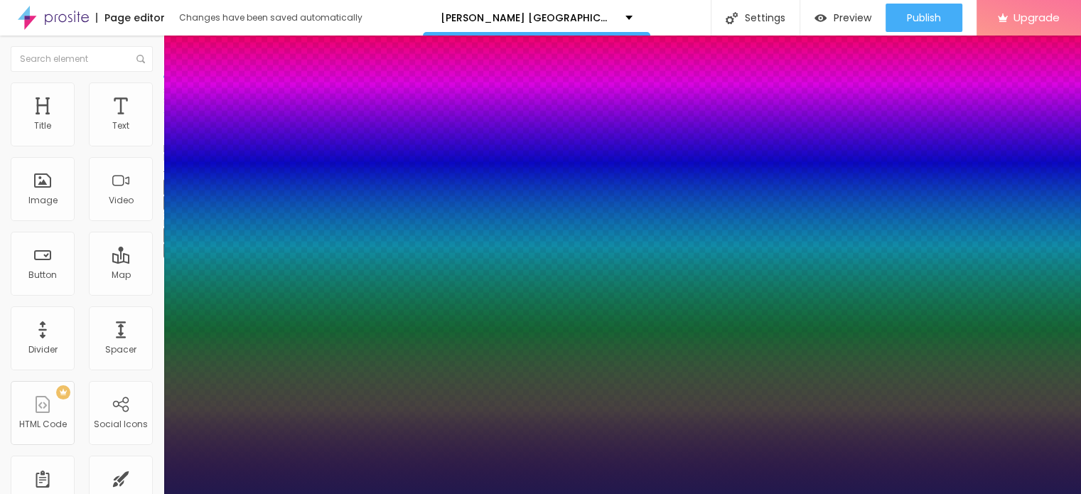
type input "1"
type input "75"
type input "1"
drag, startPoint x: 193, startPoint y: 399, endPoint x: 257, endPoint y: 397, distance: 64.7
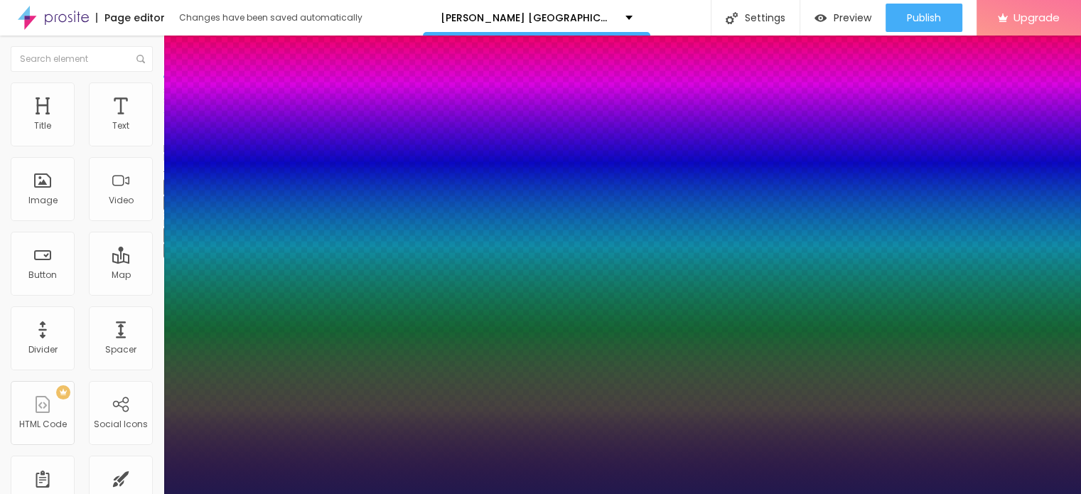
type input "75"
click at [607, 493] on div at bounding box center [540, 494] width 1081 height 0
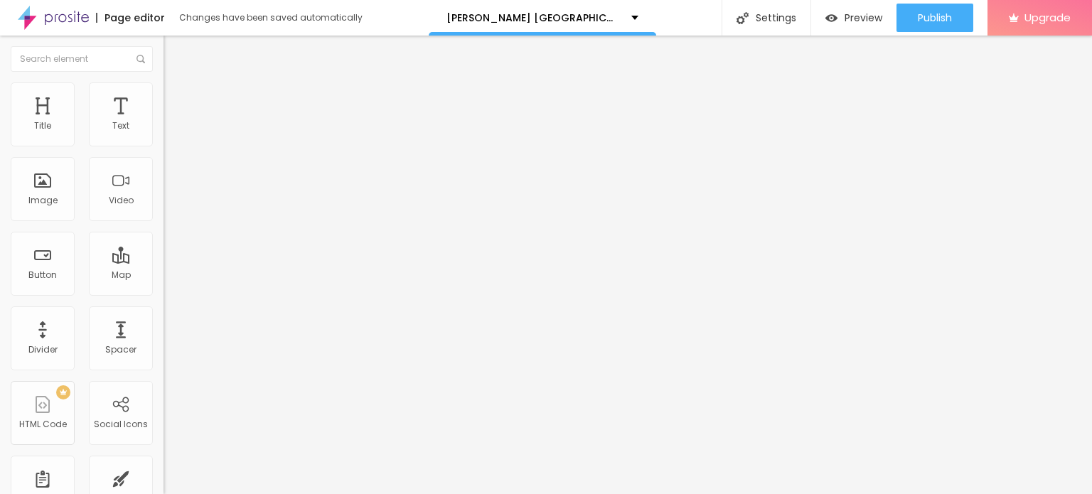
click at [163, 122] on span "Add image" at bounding box center [192, 116] width 58 height 12
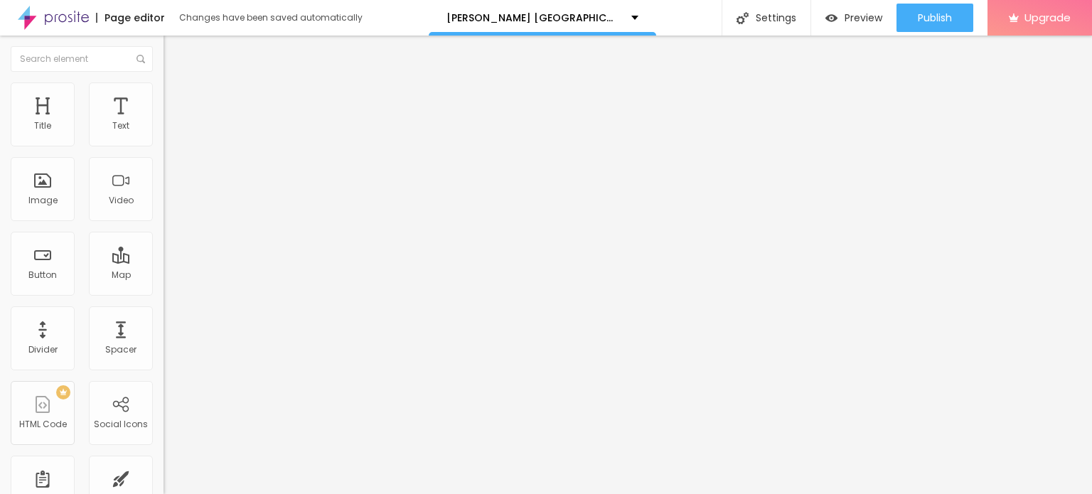
click at [163, 92] on li "Style" at bounding box center [244, 89] width 163 height 14
type input "95"
type input "90"
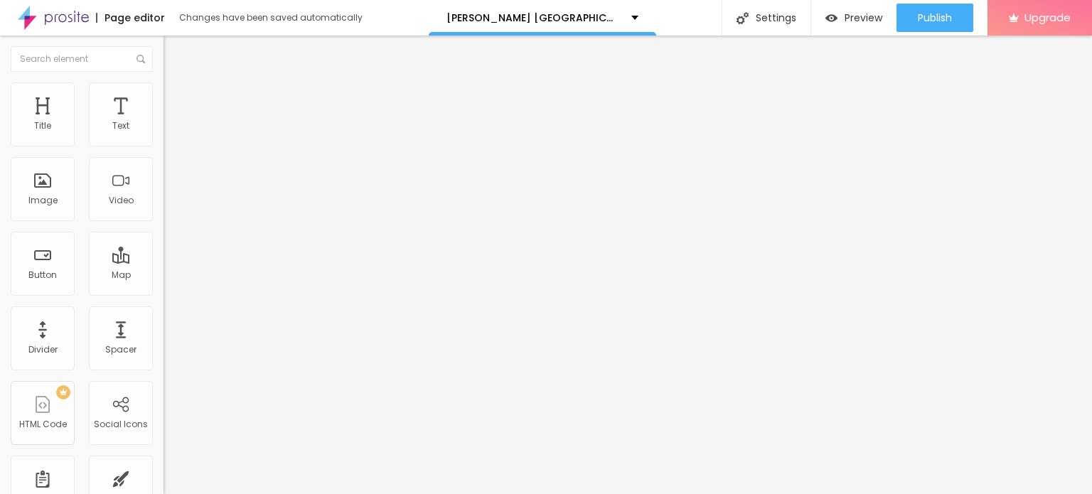
type input "85"
type input "80"
type input "75"
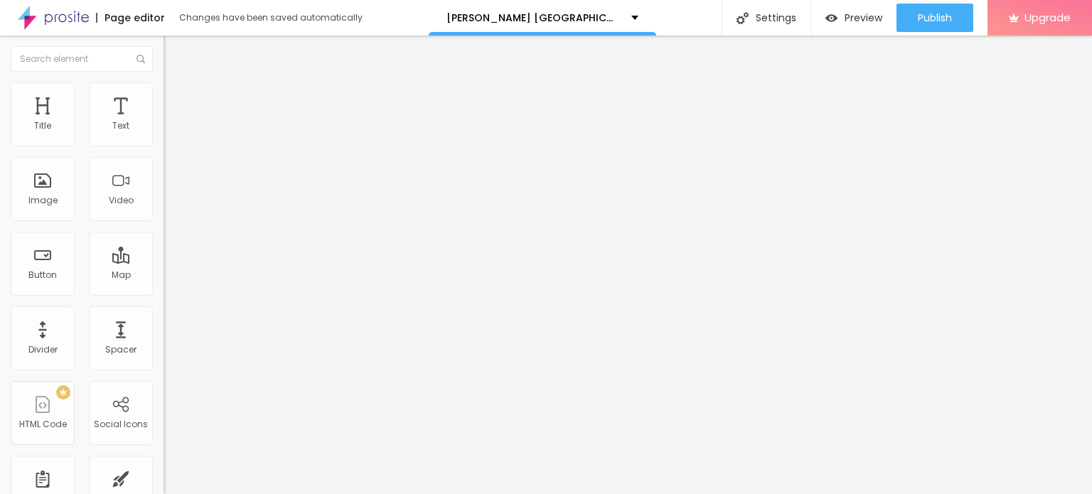
type input "75"
type input "70"
type input "65"
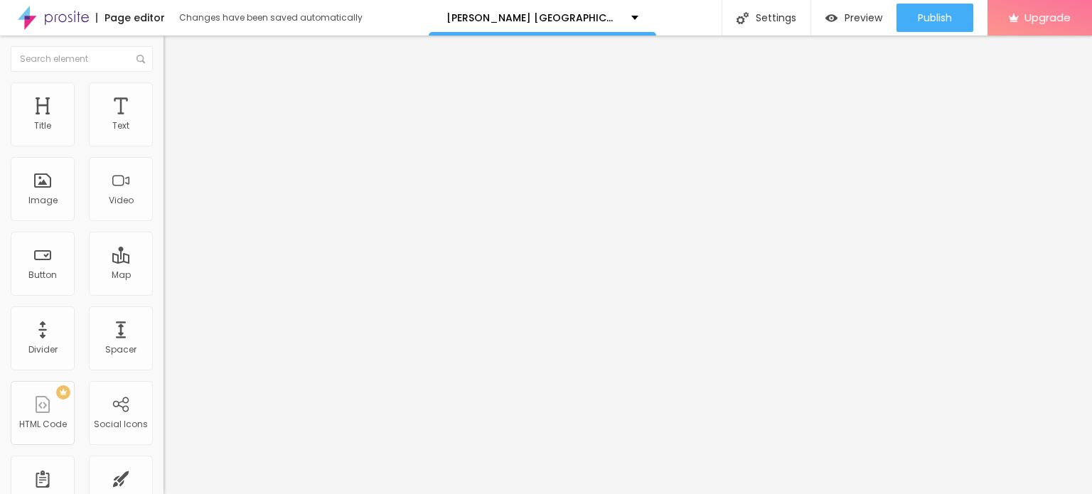
type input "60"
type input "55"
type input "50"
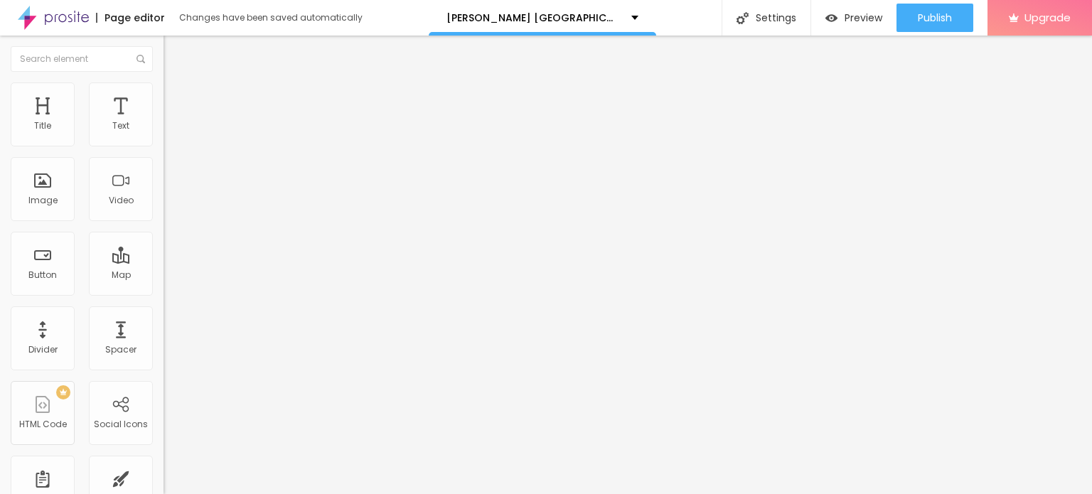
type input "50"
type input "45"
type input "40"
drag, startPoint x: 148, startPoint y: 151, endPoint x: 58, endPoint y: 153, distance: 90.3
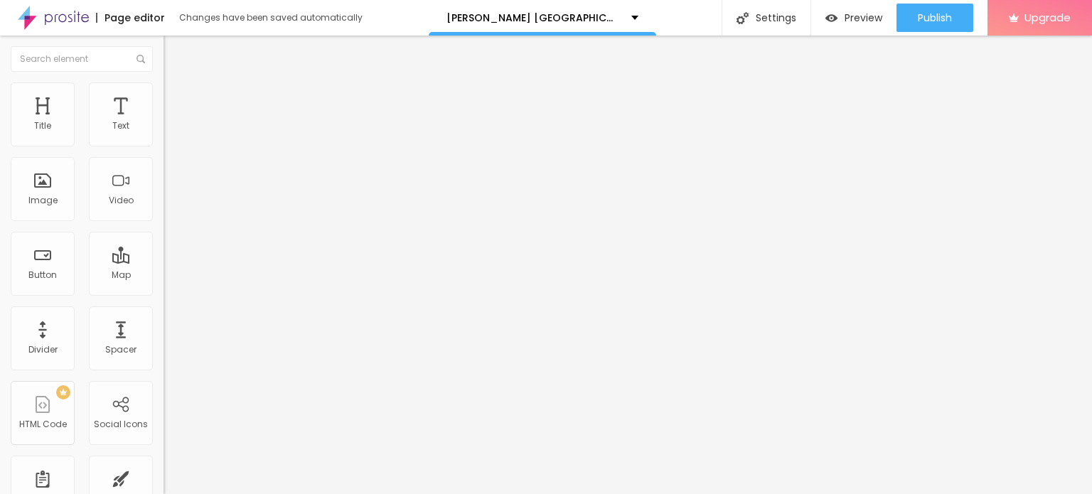
type input "40"
click at [163, 146] on input "range" at bounding box center [209, 139] width 92 height 11
click at [163, 134] on input "Click me" at bounding box center [248, 126] width 171 height 14
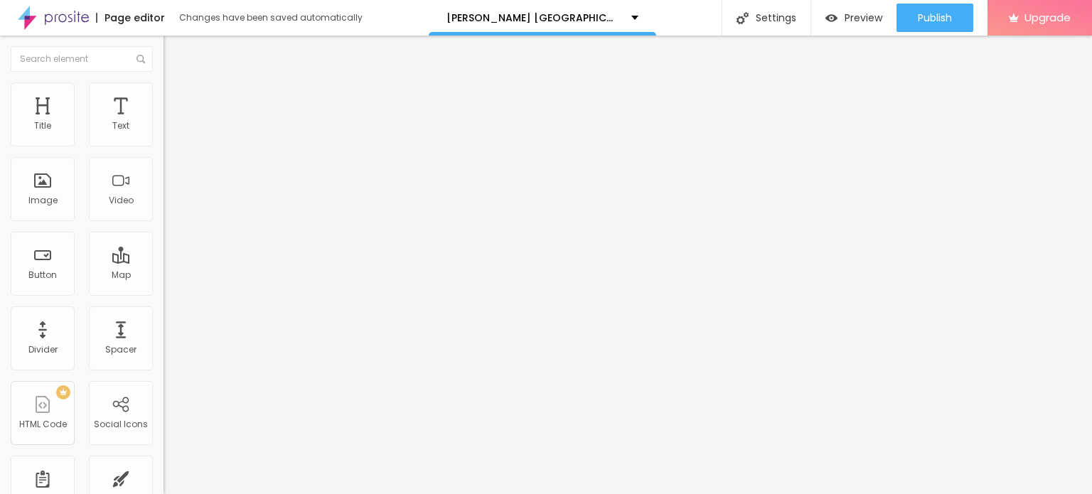
paste input "👇❗❗ 💛 Jetzt einkaufen💛❗❗ 👇"
type input "👇❗❗ 💛 Jetzt einkaufen💛❗❗ 👇"
click at [163, 292] on input "https://" at bounding box center [248, 286] width 171 height 14
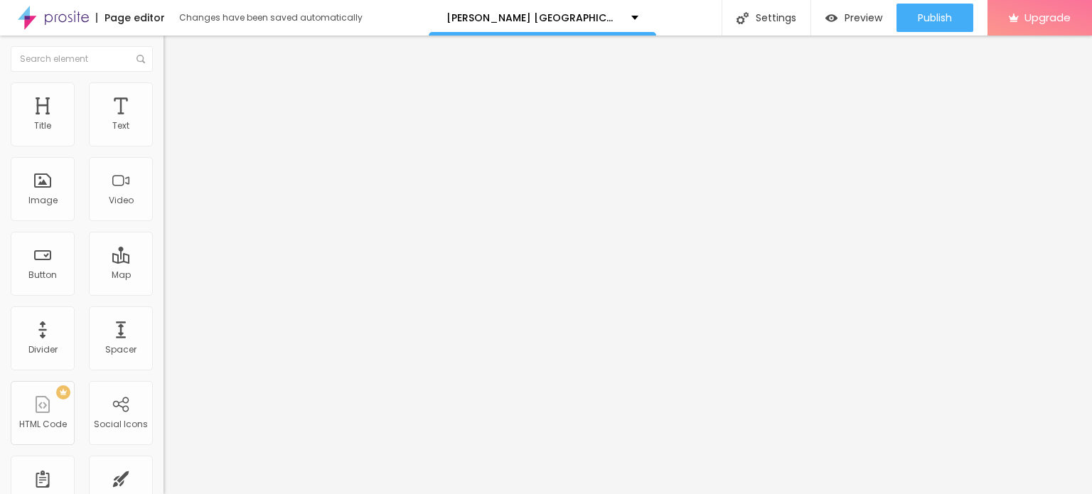
click at [163, 292] on input "https://" at bounding box center [248, 286] width 171 height 14
paste input "sites.google.com/view/ross-antony-glucovit-de/"
type input "https://sites.google.com/view/ross-antony-glucovit-de/"
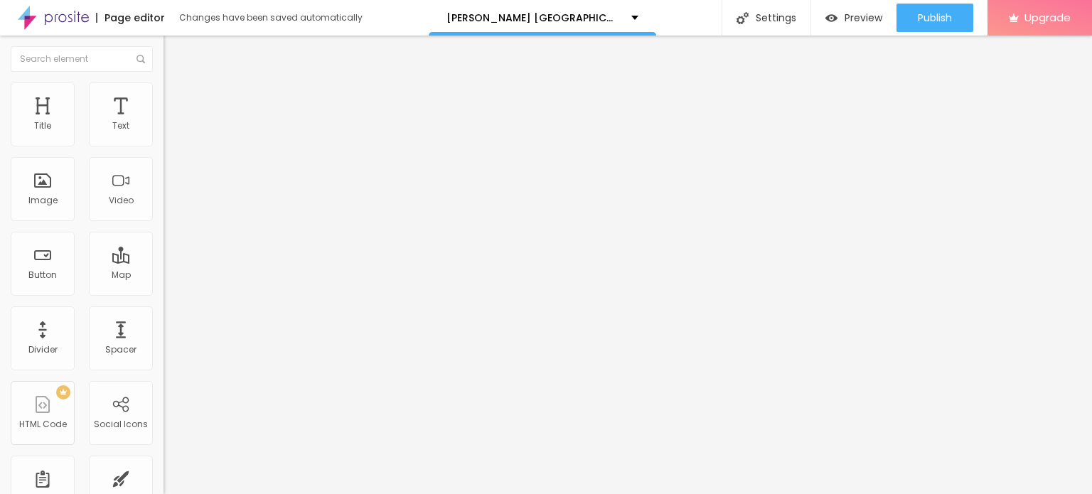
scroll to position [0, 0]
click at [163, 291] on input "https://" at bounding box center [248, 284] width 171 height 14
paste input "sites.google.com/view/rossantonyglucovitgermany/"
type input "https://sites.google.com/view/rossantonyglucovitgermany/"
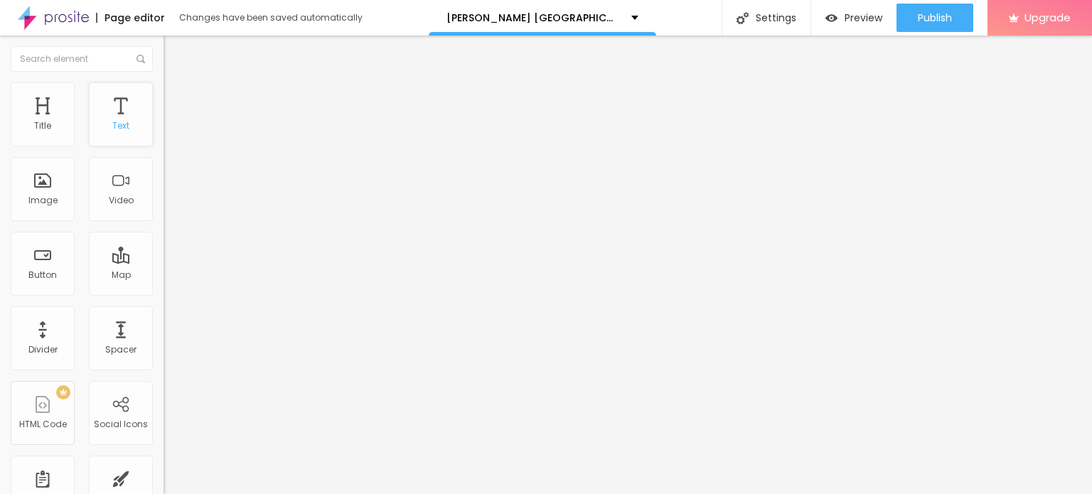
scroll to position [0, 0]
click at [171, 252] on icon "button" at bounding box center [174, 250] width 6 height 6
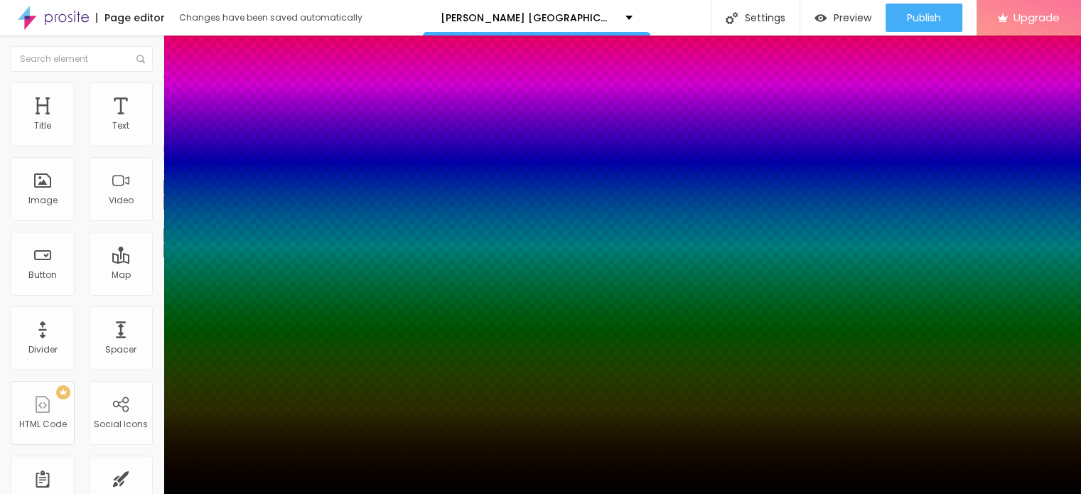
click at [245, 458] on div at bounding box center [540, 247] width 1081 height 494
click at [250, 493] on div at bounding box center [540, 503] width 1081 height 0
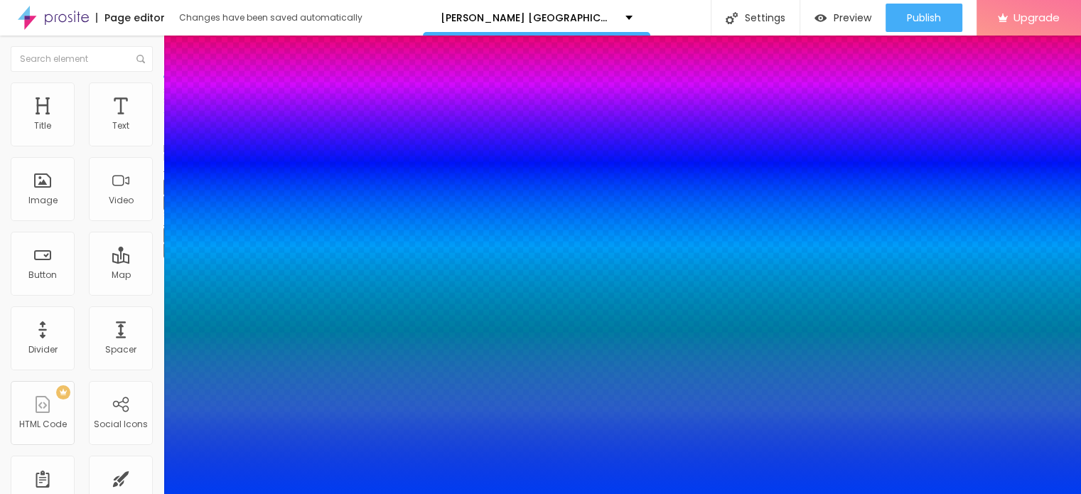
type input "#003EFB"
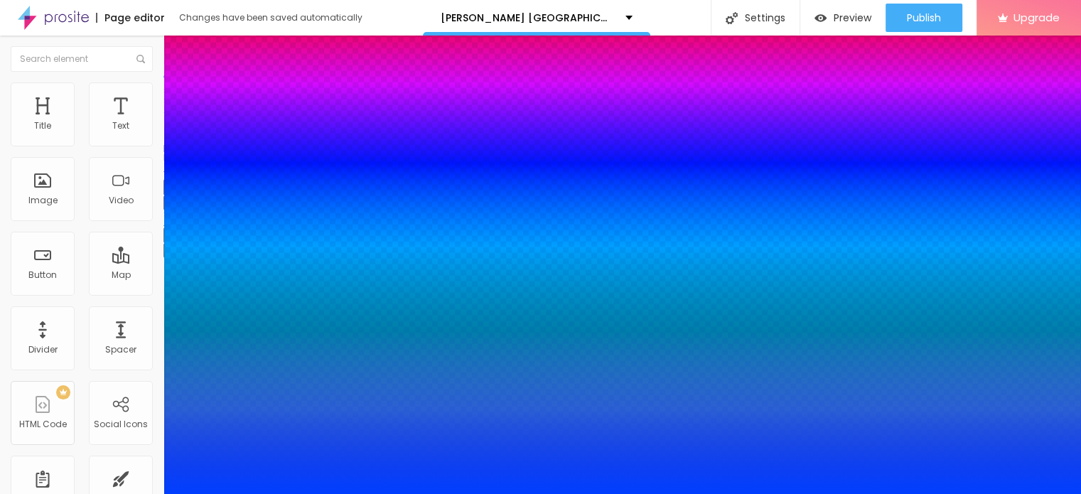
drag, startPoint x: 233, startPoint y: 427, endPoint x: 236, endPoint y: 417, distance: 10.3
click at [491, 493] on div at bounding box center [540, 494] width 1081 height 0
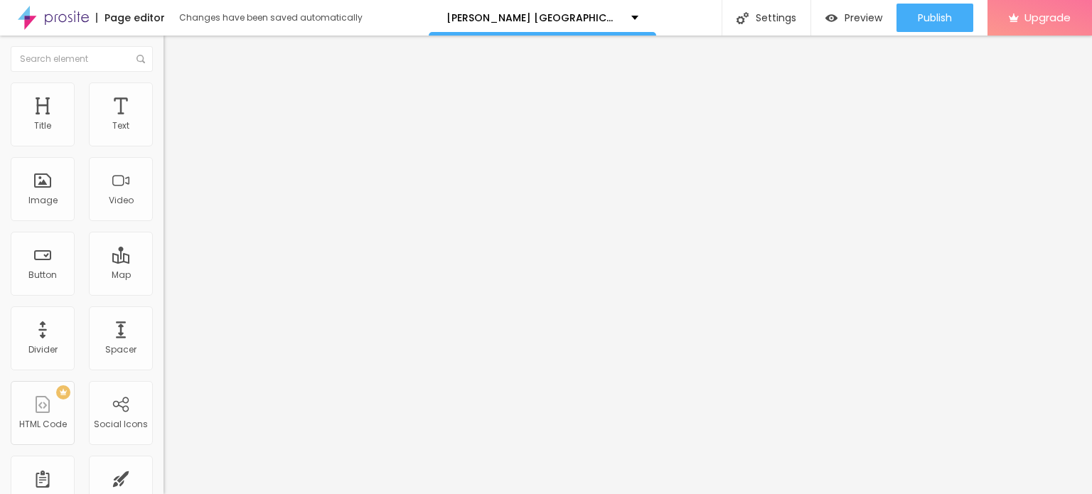
click at [176, 97] on span "Advanced" at bounding box center [199, 92] width 46 height 12
click at [163, 58] on button "Edit Title" at bounding box center [244, 52] width 163 height 33
click at [163, 93] on li "Advanced" at bounding box center [244, 89] width 163 height 14
click at [176, 84] on span "Style" at bounding box center [186, 78] width 21 height 12
click at [171, 131] on icon "button" at bounding box center [174, 128] width 6 height 6
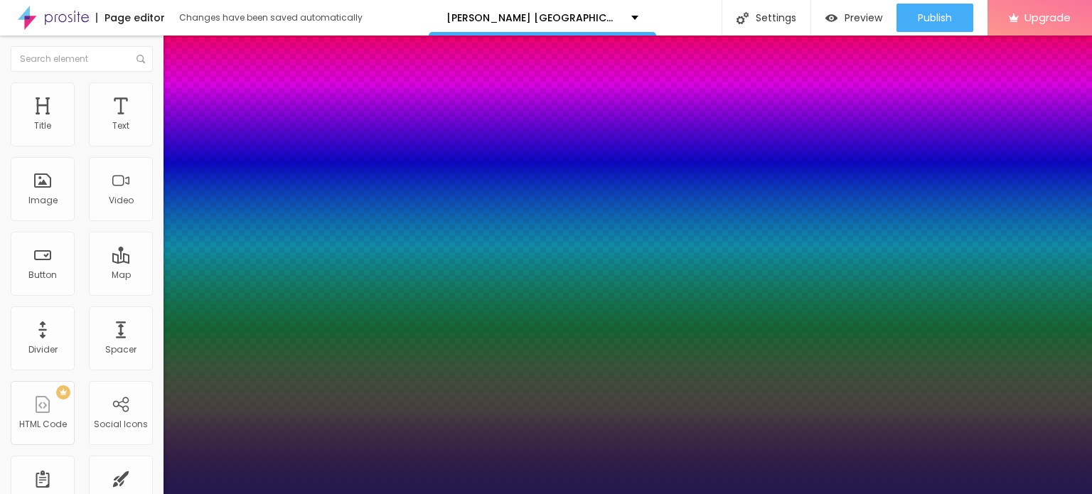
type input "1"
type input "#2B149C"
type input "1"
type input "#2A139C"
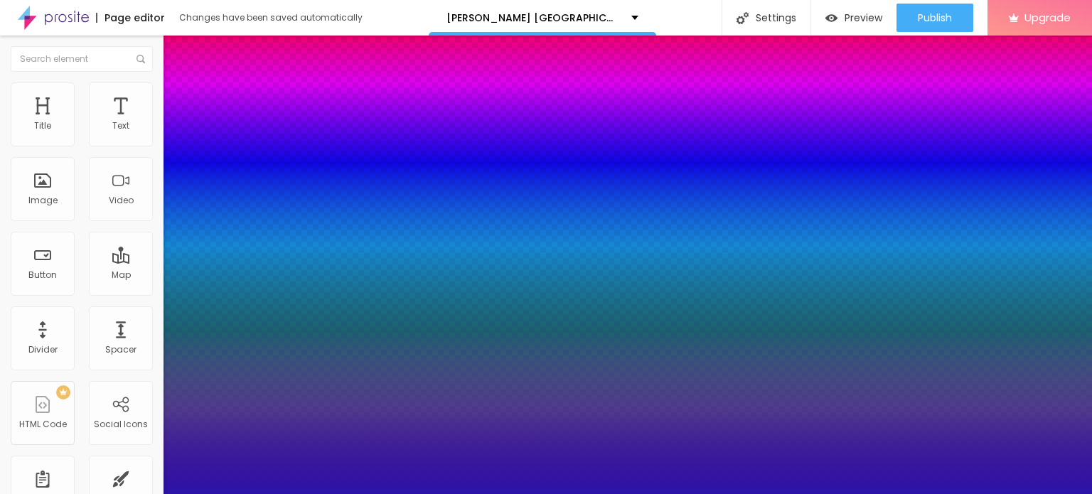
type input "1"
type input "#2C13A8"
drag, startPoint x: 279, startPoint y: 425, endPoint x: 281, endPoint y: 418, distance: 7.2
click at [281, 418] on div at bounding box center [546, 247] width 1092 height 494
type input "1"
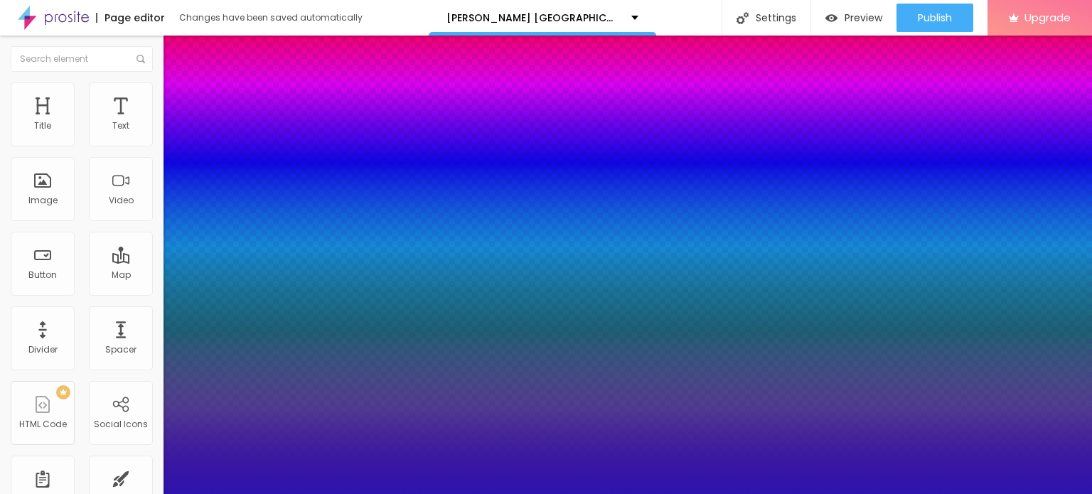
type input "#2D13AD"
type input "1"
type input "#2E14AF"
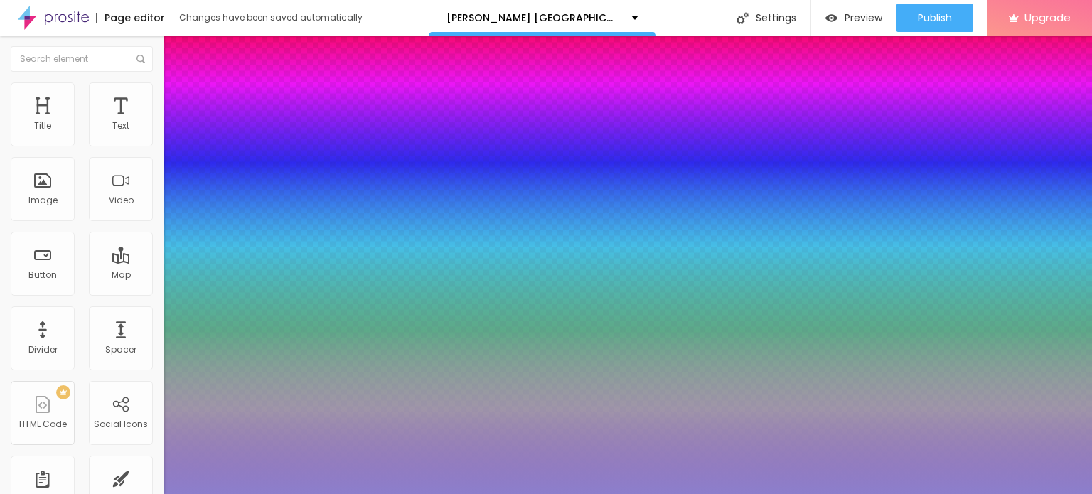
type input "1"
type input "#8C7FCC"
type input "1"
type input "#F1F1F1"
type input "1"
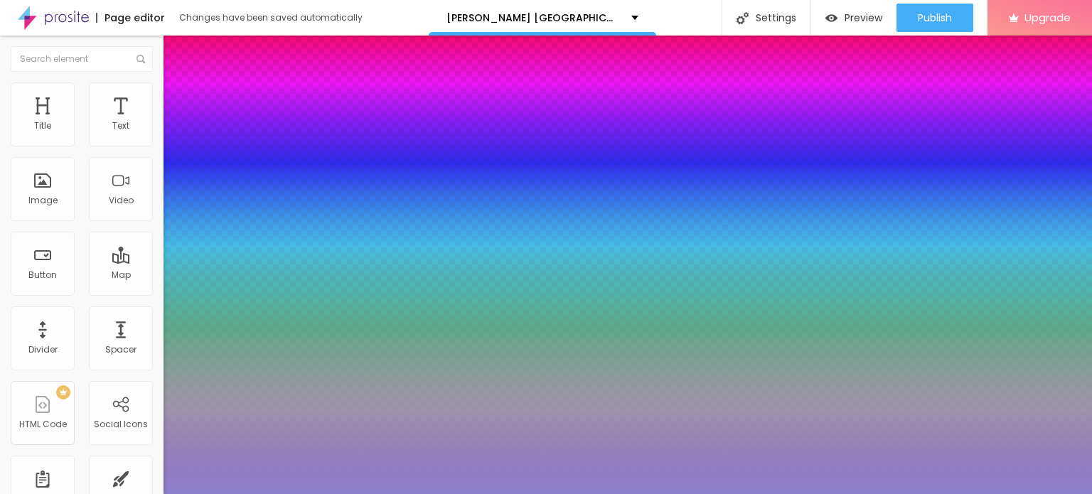
type input "#F3F3F3"
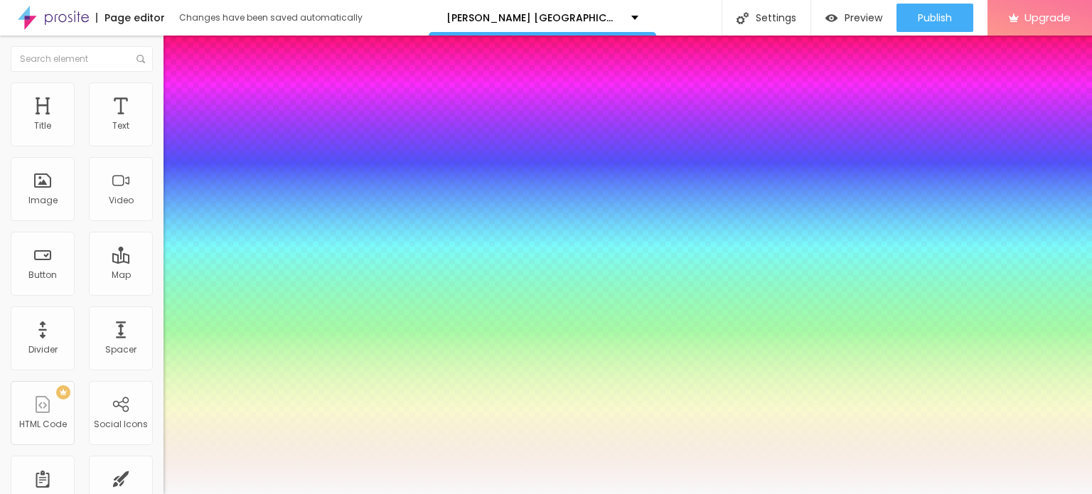
type input "1"
type input "#F8F8F8"
type input "1"
type input "#F9F9F9"
type input "1"
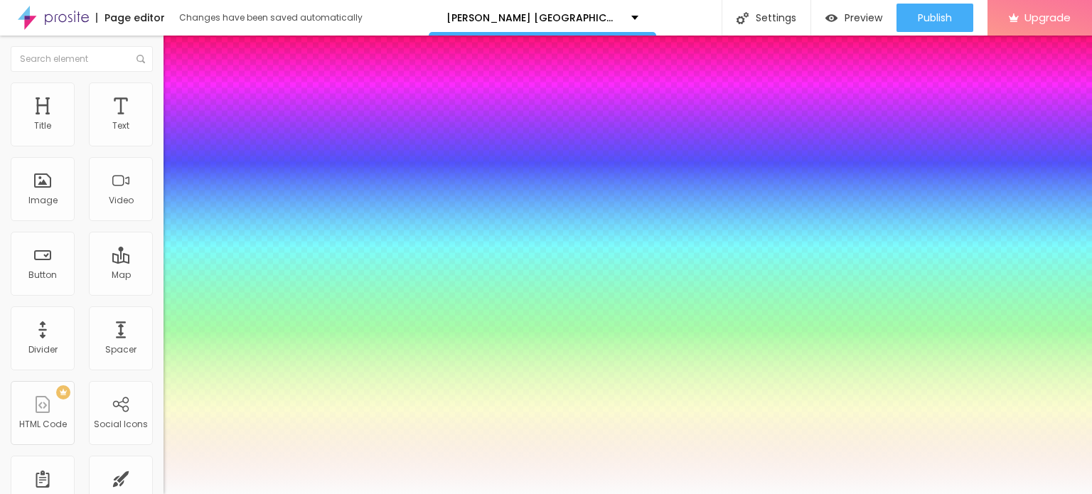
type input "#FBFBFB"
type input "1"
type input "#ECECEC"
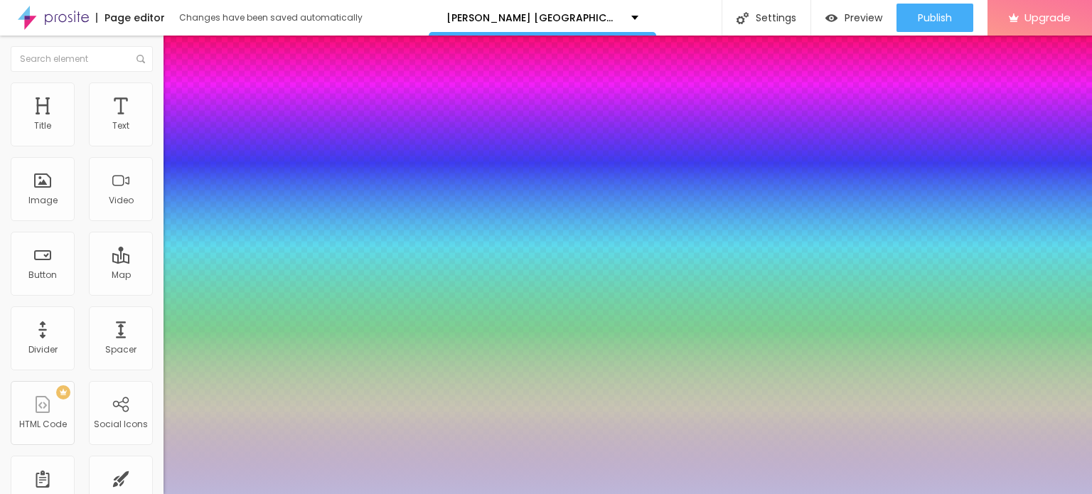
type input "1"
type input "#BDB7D9"
type input "1"
type input "#B5AED4"
type input "1"
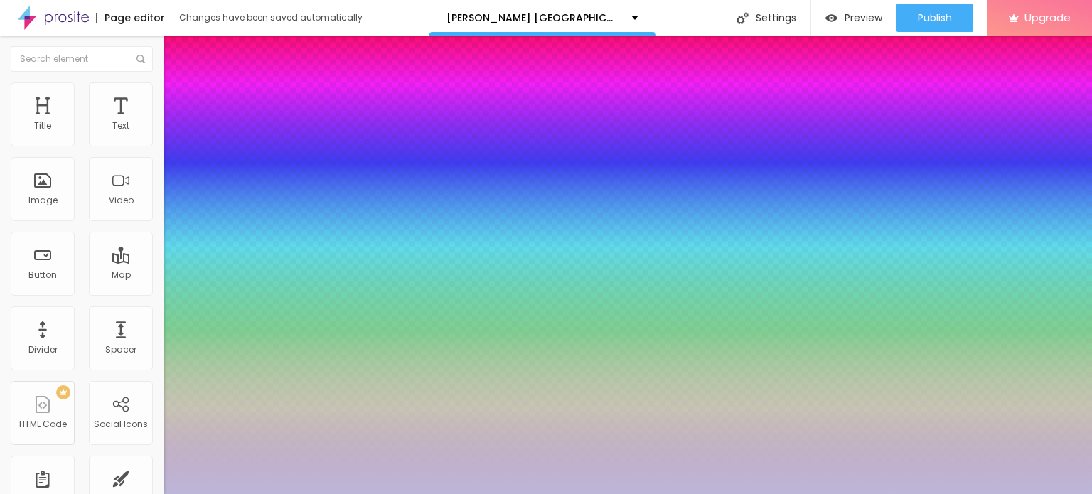
type input "#B3ABD4"
type input "1"
type input "#9A90C3"
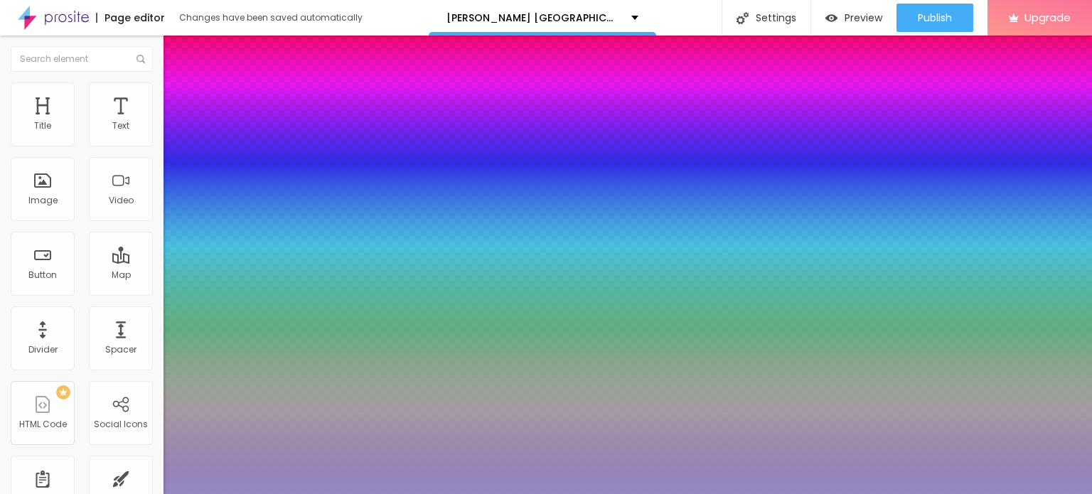
type input "1"
type input "#9388C0"
type input "1"
type input "#9085BC"
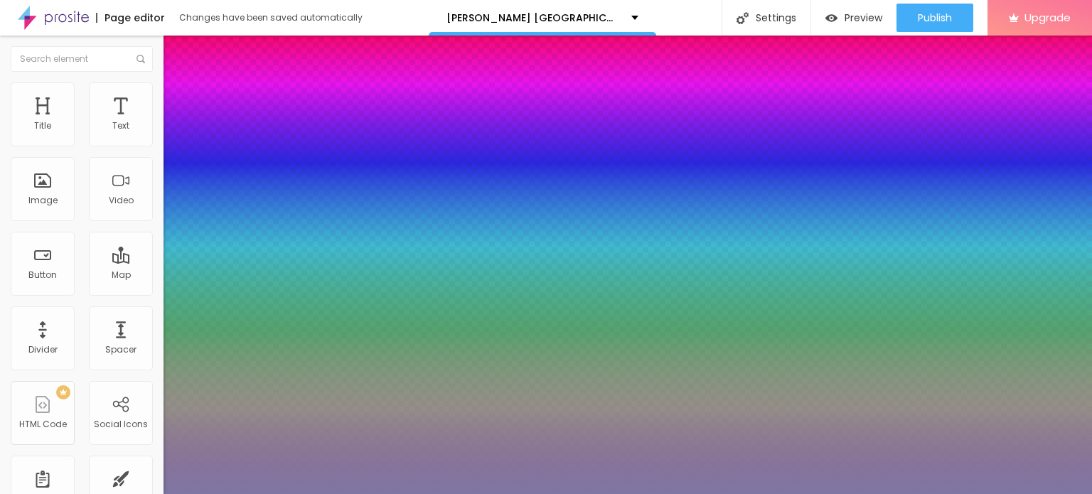
type input "1"
type input "#7F76A4"
type input "1"
type input "#776E99"
type input "1"
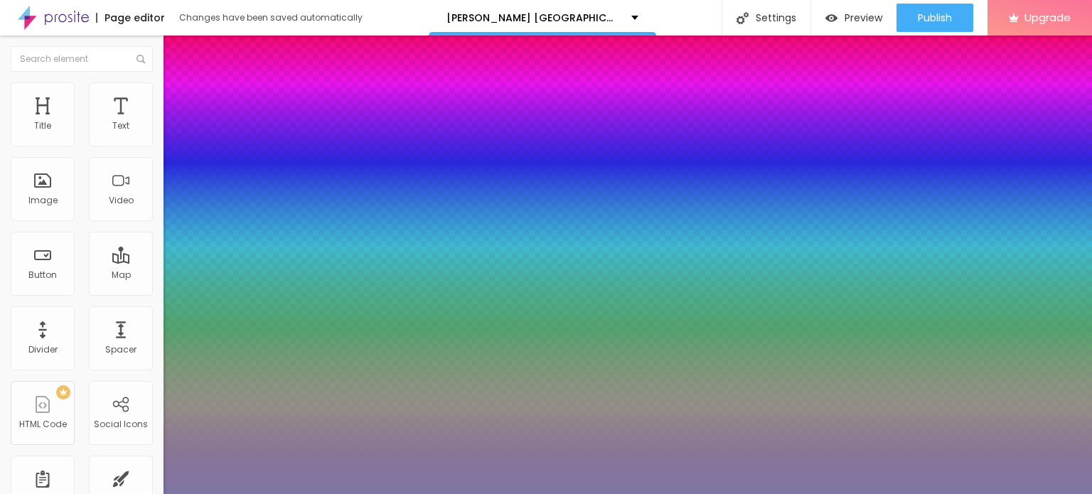
type input "#746C92"
type input "1"
type input "#6A6484"
type input "1"
type input "#615B78"
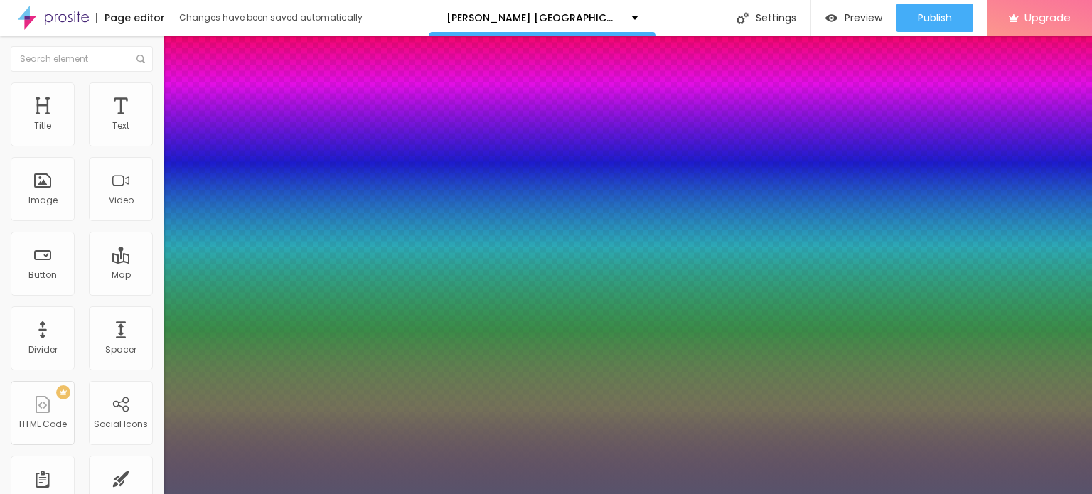
type input "1"
type input "#58536B"
type input "1"
type input "#534E64"
type input "1"
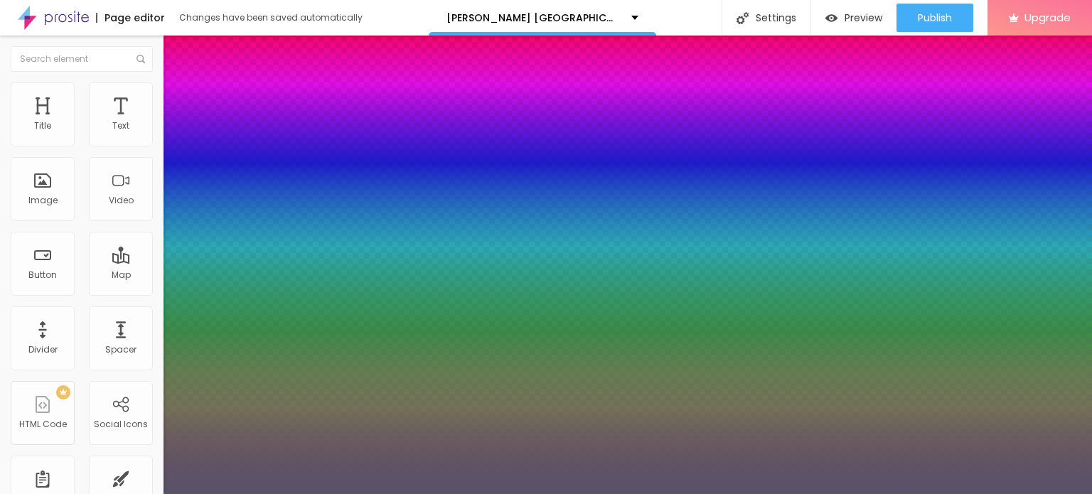
type input "#524D62"
type input "1"
type input "#4B465A"
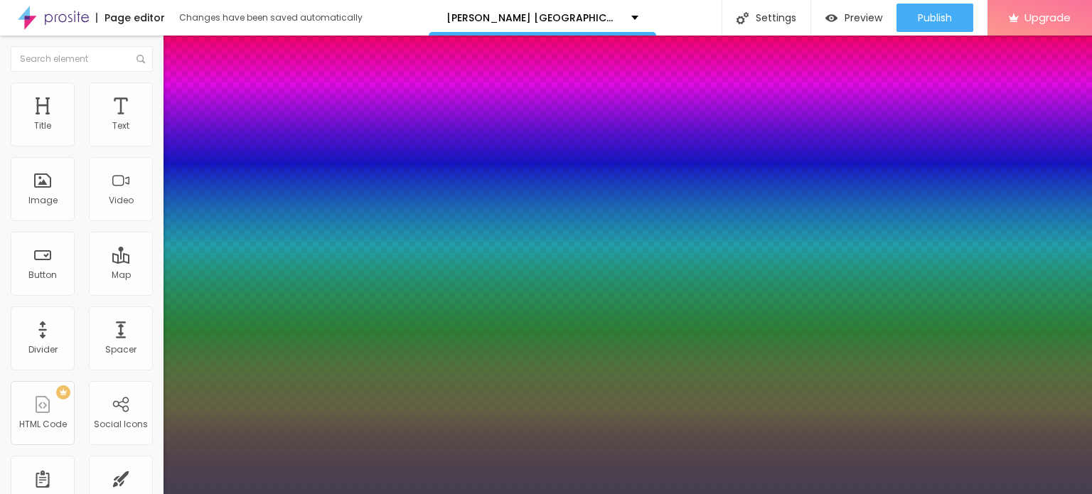
type input "1"
type input "#444051"
type input "1"
type input "#3E3B49"
type input "1"
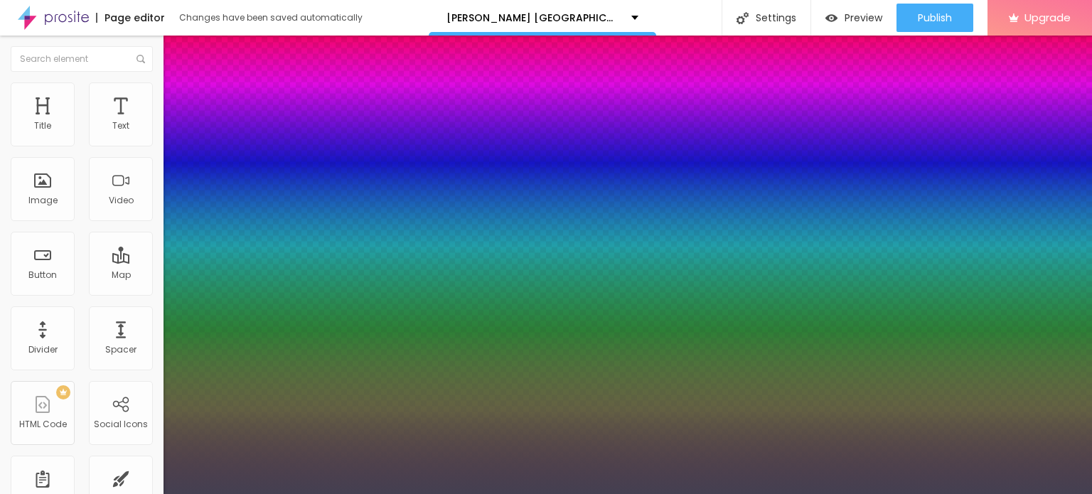
type input "#383542"
type input "1"
type input "#2C2A33"
type input "1"
type input "#25232A"
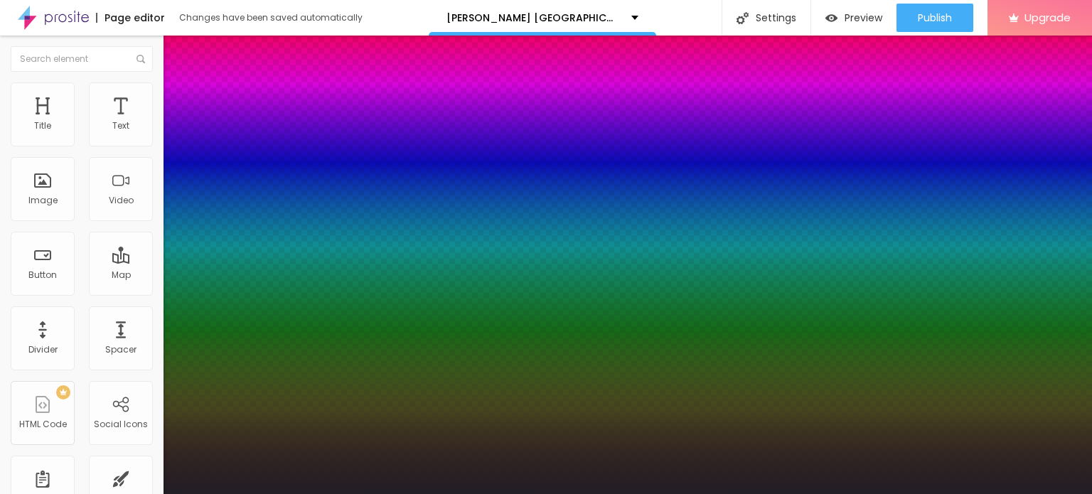
type input "1"
type input "#211F25"
type input "1"
type input "#1E1D22"
type input "1"
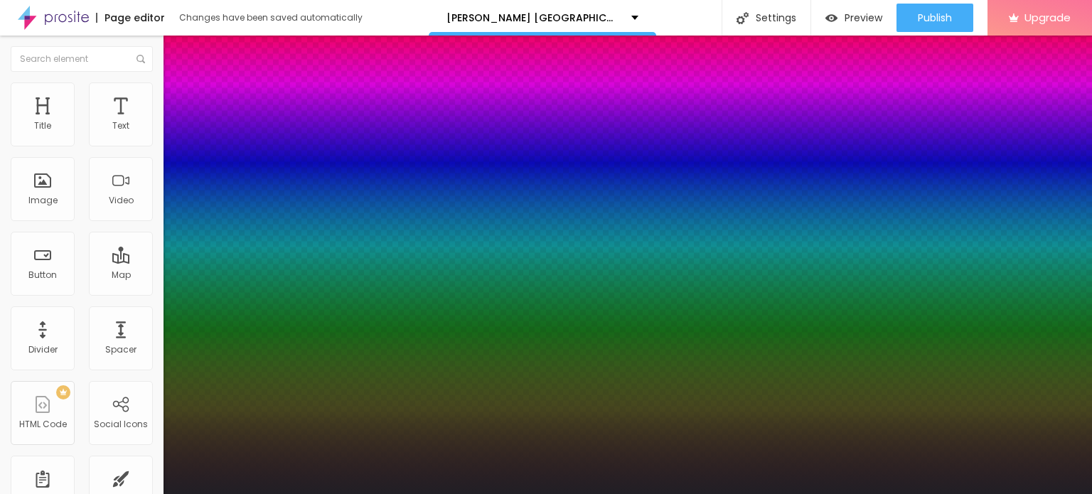
type input "#1C1B20"
type input "1"
type input "#1A191C"
type input "1"
type input "#171619"
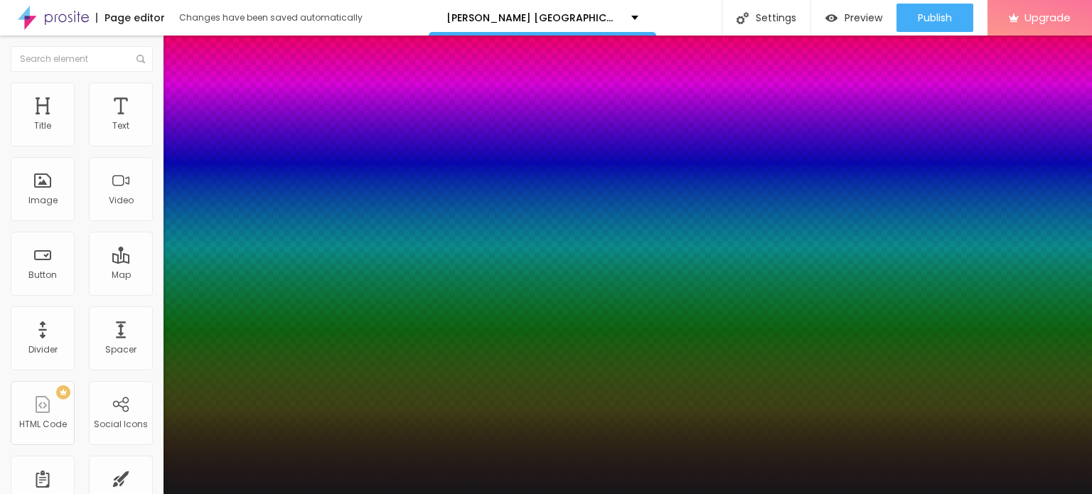
type input "1"
type input "#171719"
type input "1"
type input "#121214"
type input "1"
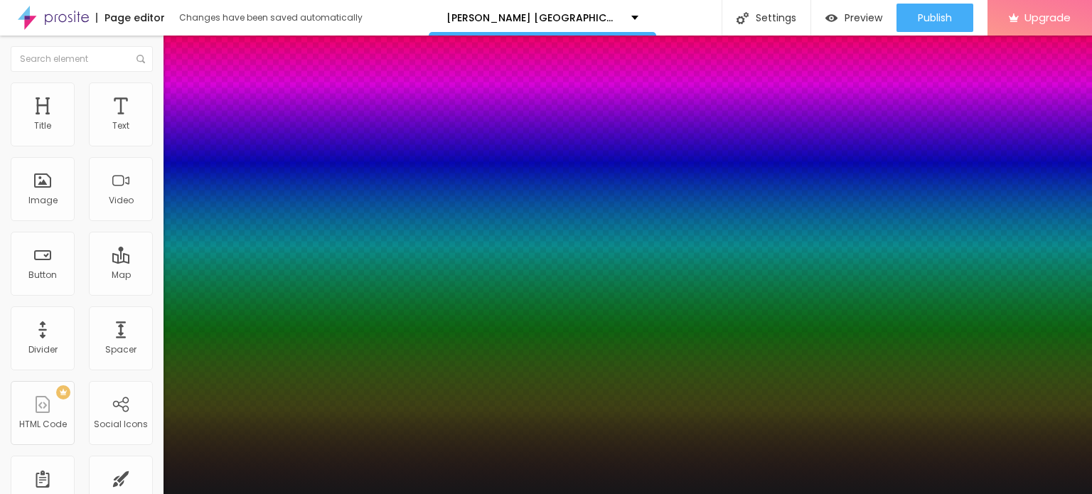
type input "#0E0E0F"
type input "1"
type input "#0B0B0B"
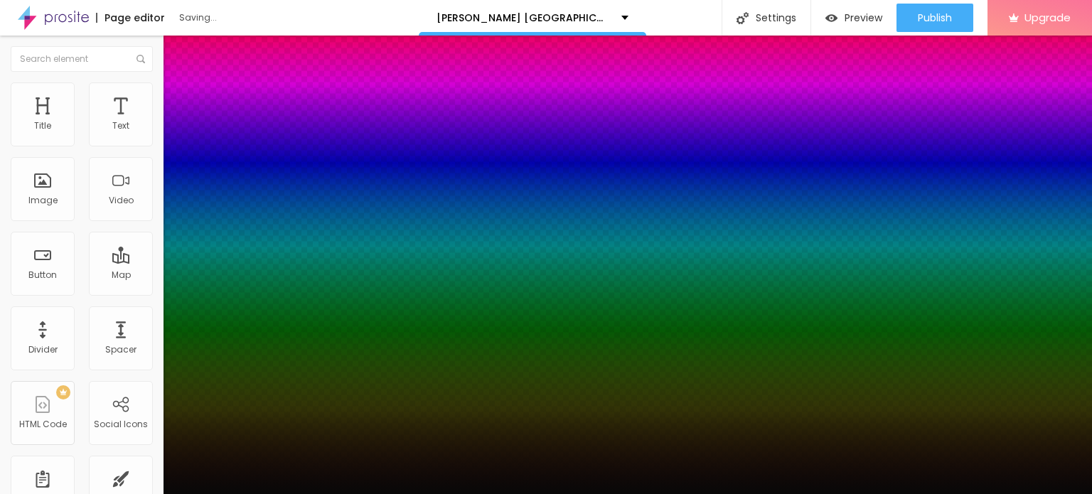
type input "1"
type input "#080808"
type input "1"
type input "#060606"
type input "1"
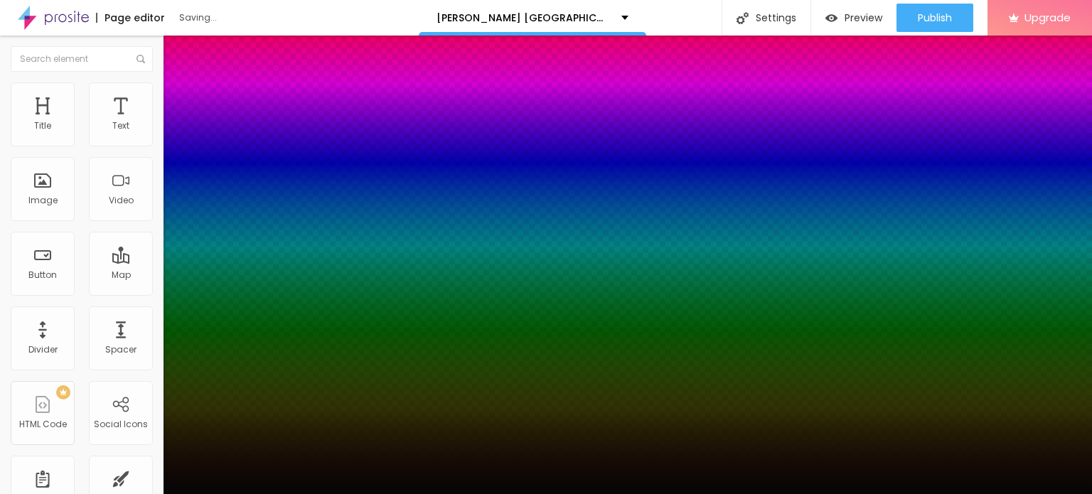
type input "#050505"
type input "1"
type input "#030303"
type input "1"
type input "#010101"
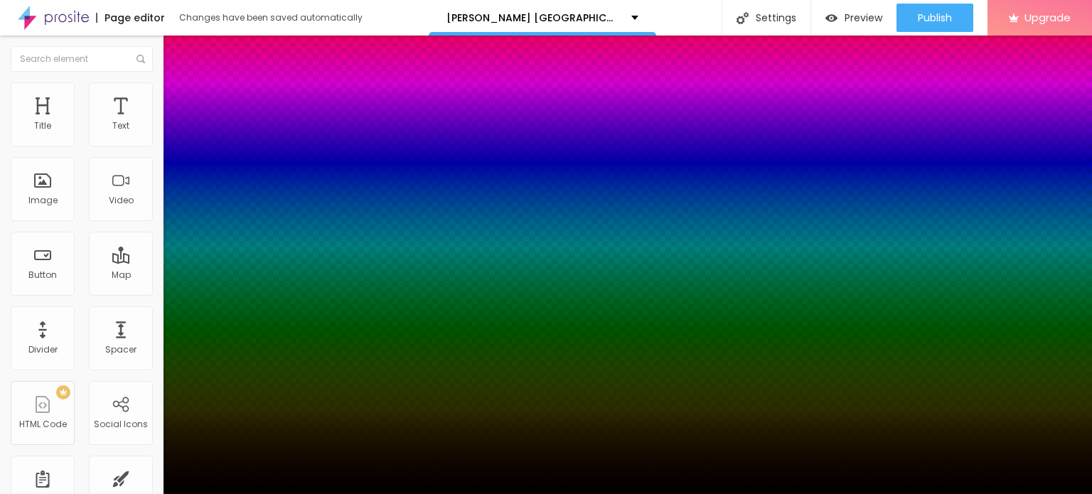
drag, startPoint x: 281, startPoint y: 418, endPoint x: 193, endPoint y: 490, distance: 114.1
click at [193, 490] on body "Page editor Changes have been saved automatically Ross Antony Glucovit Germany:…" at bounding box center [546, 247] width 1092 height 494
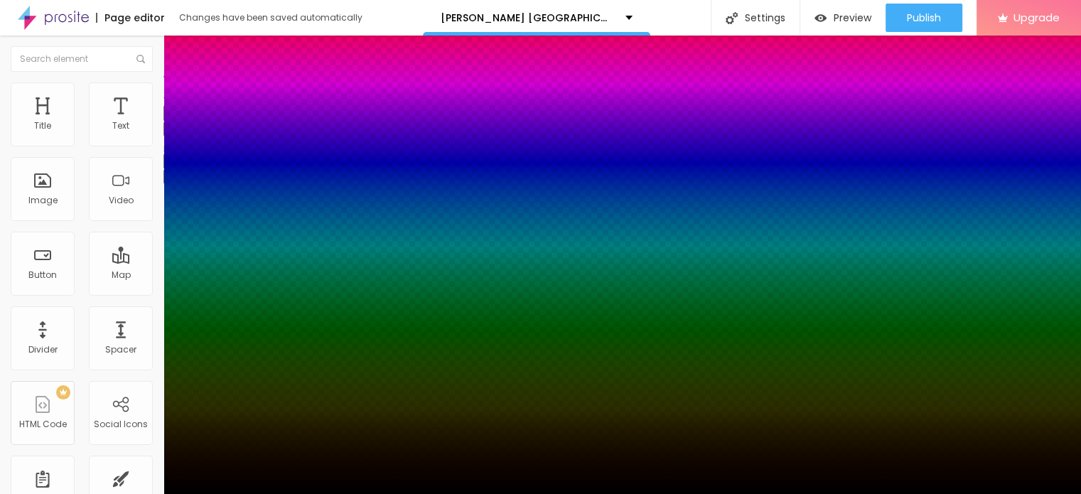
click at [574, 493] on div at bounding box center [540, 494] width 1081 height 0
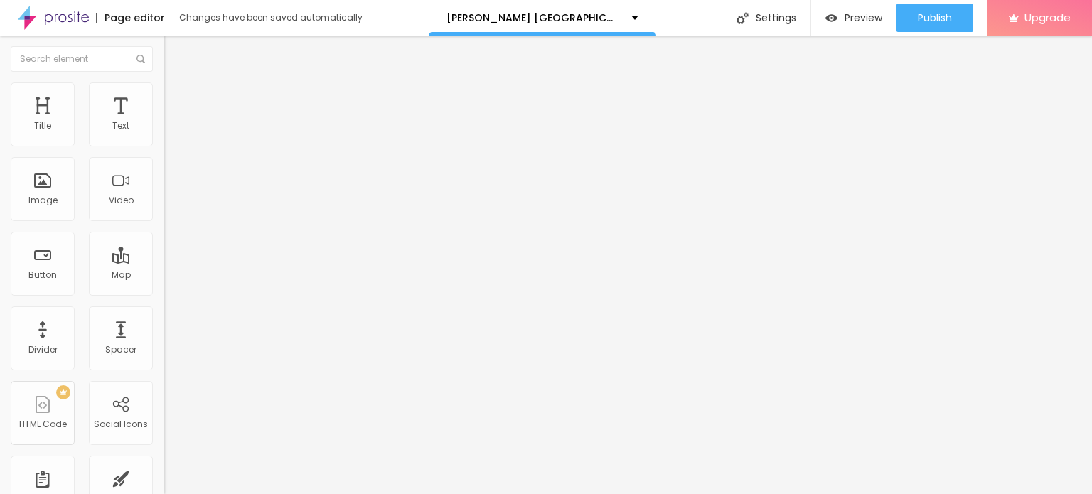
click at [174, 50] on img "button" at bounding box center [179, 51] width 11 height 11
click at [176, 97] on span "Advanced" at bounding box center [199, 92] width 46 height 12
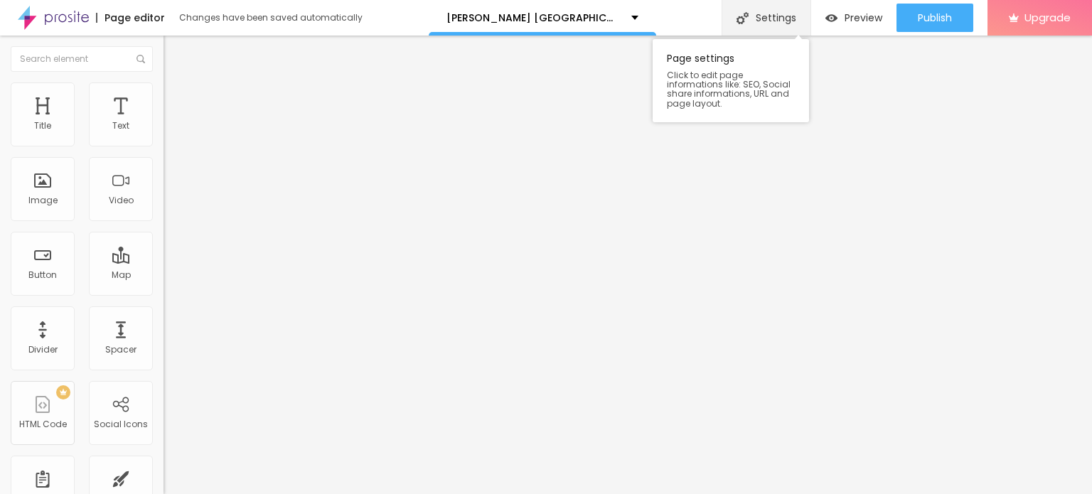
click at [762, 22] on div "Settings" at bounding box center [765, 18] width 89 height 36
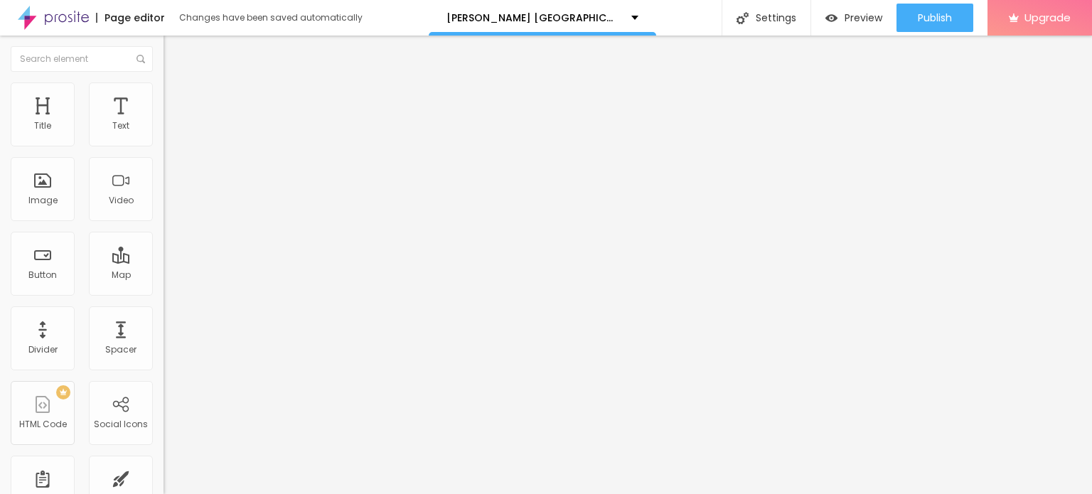
paste input "Ross Antony Glucovit Germany: We Tested It for 90 Days - the Real Science Behind"
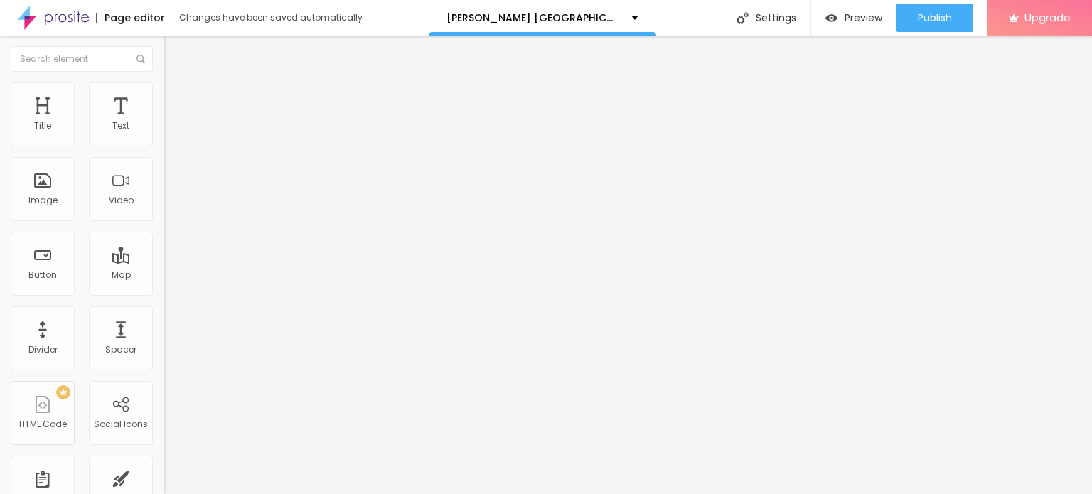
scroll to position [0, 0]
paste textarea "Wenn Ihr Ziel die sanfte Unterstützung des Blutzuckergleichgewichts mit einer n…"
paste textarea "Ross Antony Glucovit Germany"
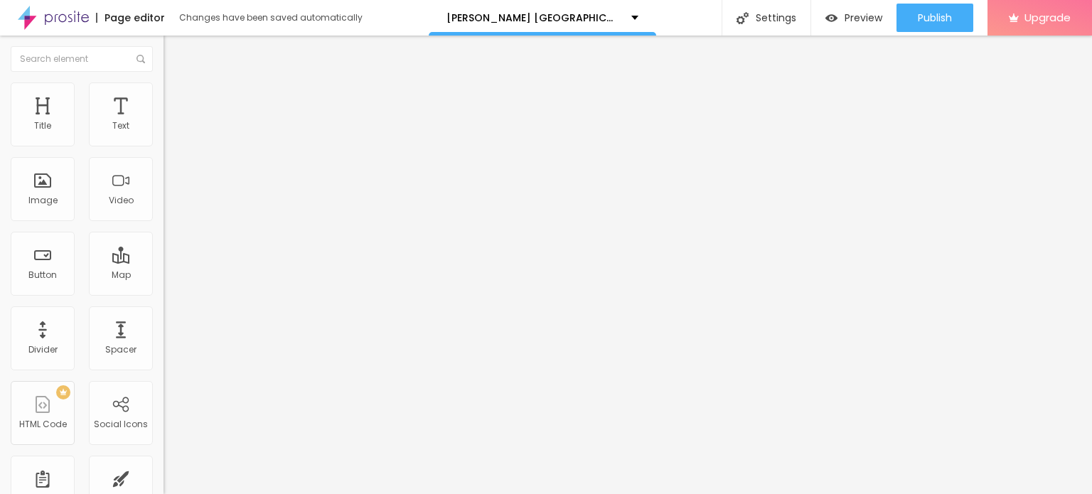
scroll to position [53, 0]
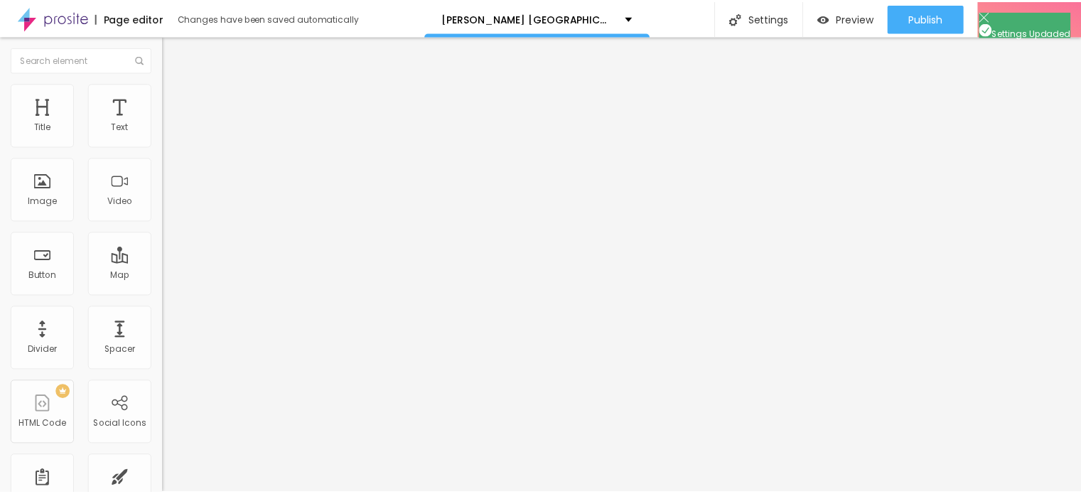
scroll to position [0, 0]
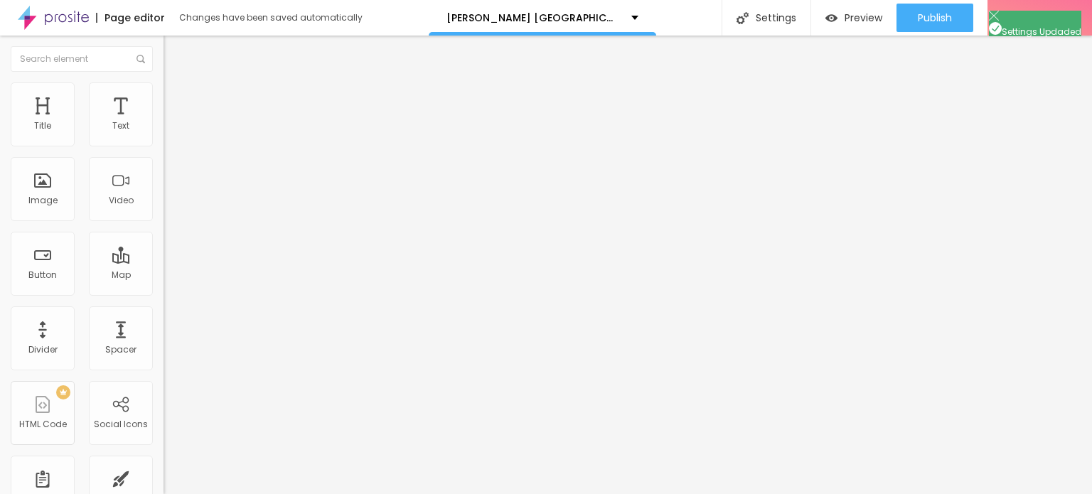
click at [115, 121] on div "Text" at bounding box center [120, 126] width 17 height 10
click at [112, 126] on div "Text" at bounding box center [120, 126] width 17 height 10
click at [169, 254] on icon "button" at bounding box center [173, 249] width 9 height 9
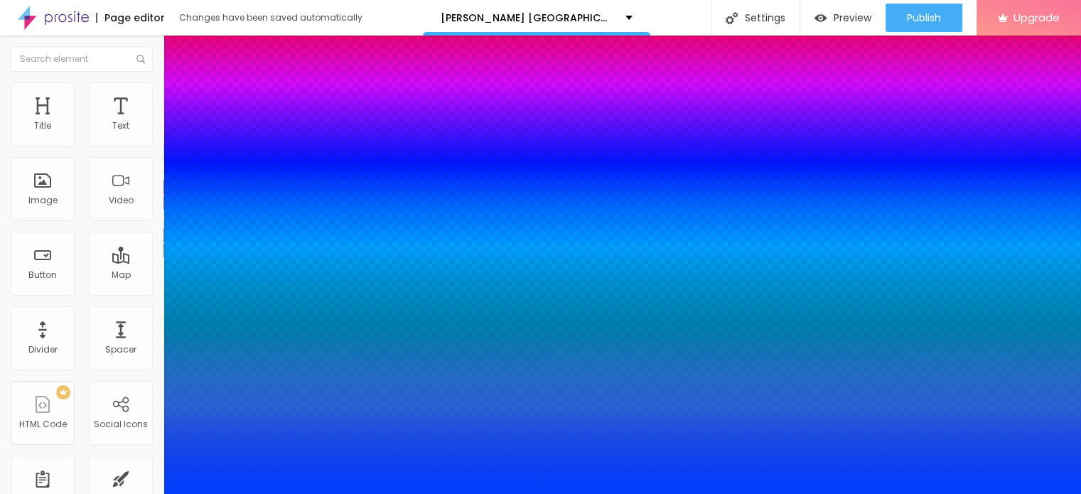
click at [117, 493] on div at bounding box center [540, 494] width 1081 height 0
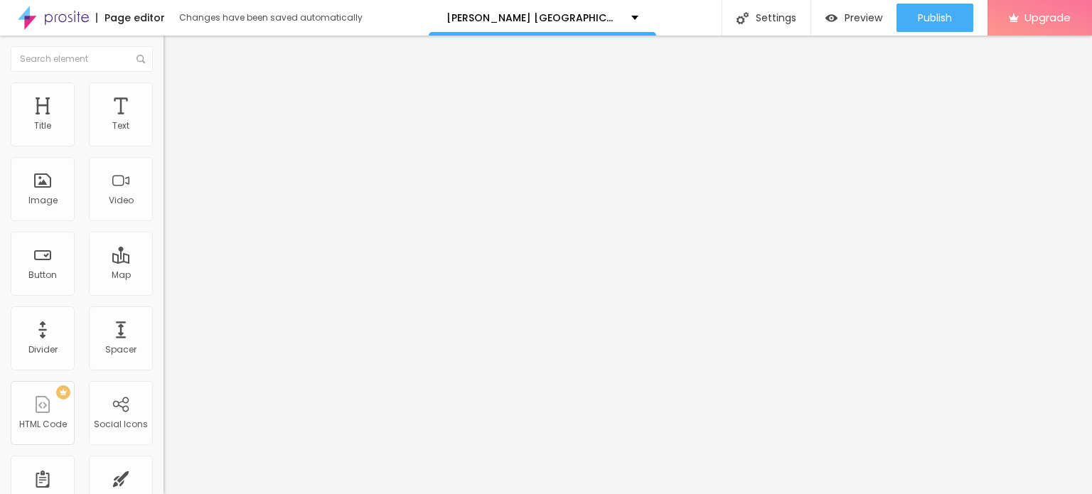
click at [163, 94] on li "Advanced" at bounding box center [244, 89] width 163 height 14
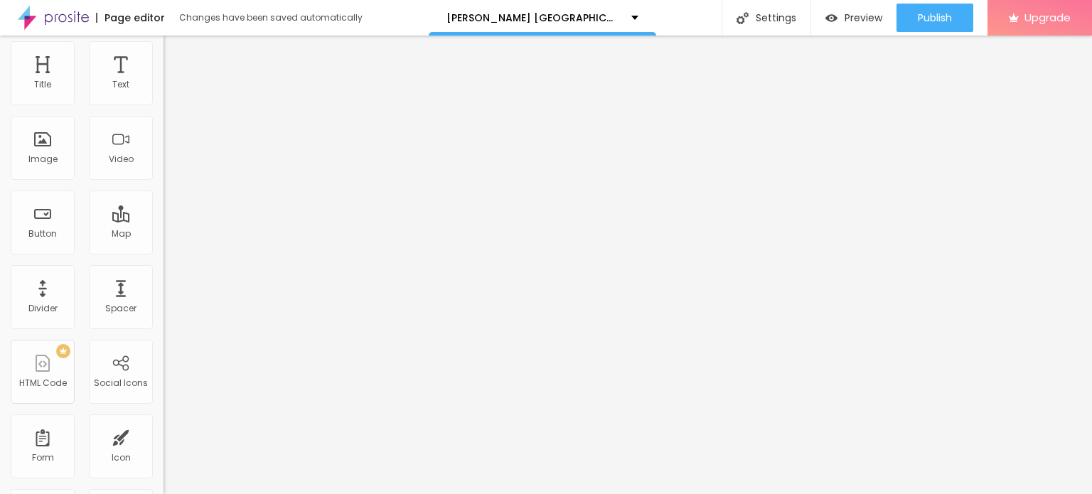
scroll to position [1, 0]
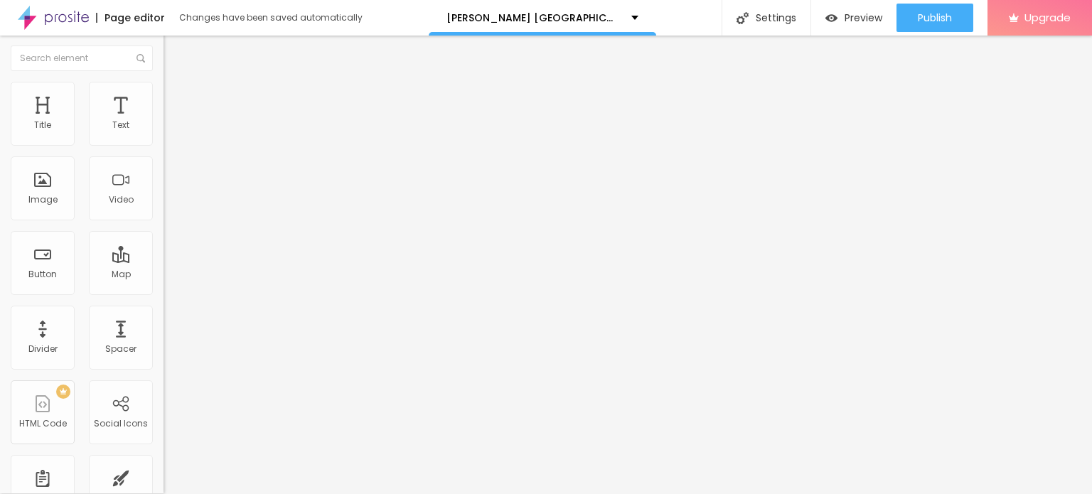
click at [171, 174] on icon "button" at bounding box center [174, 175] width 6 height 6
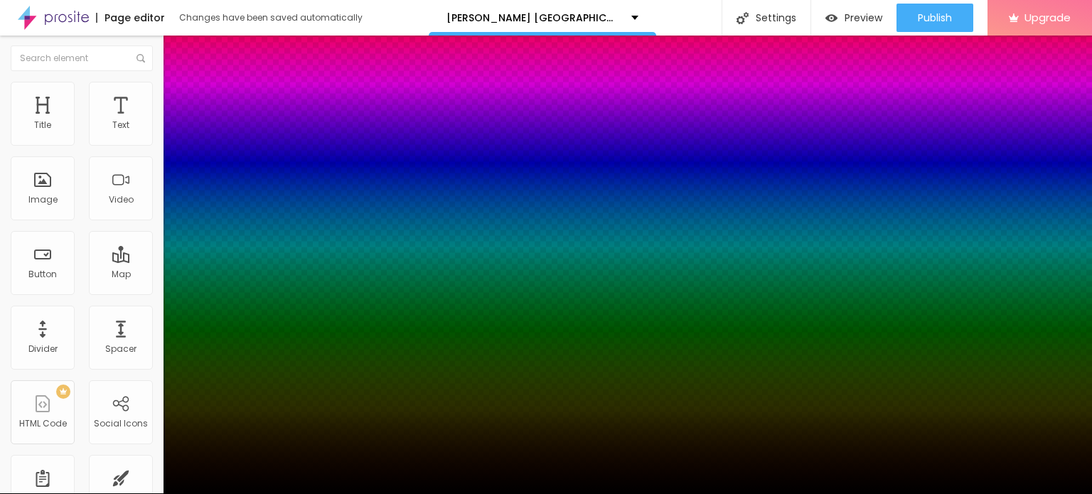
click at [144, 493] on div at bounding box center [546, 494] width 1092 height 0
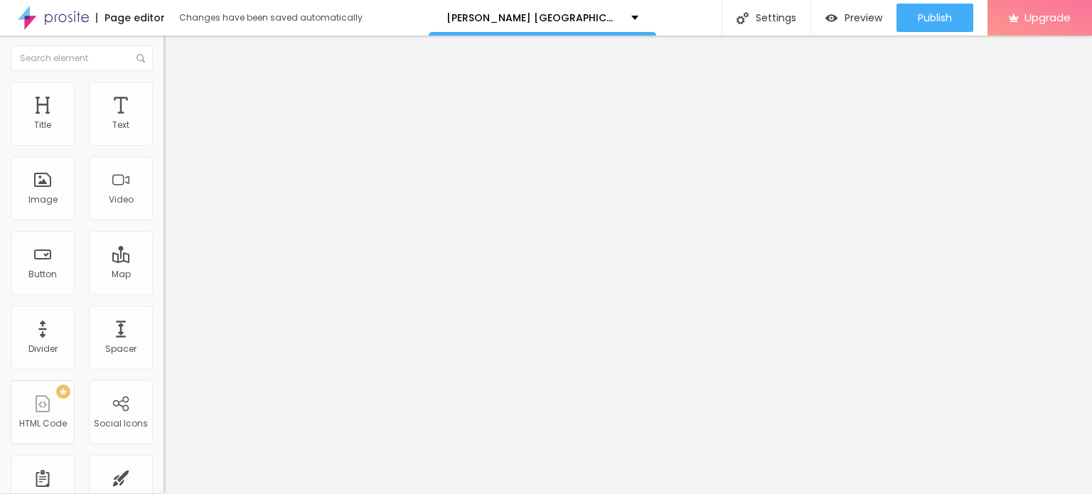
click at [163, 93] on li "Advanced" at bounding box center [244, 89] width 163 height 14
click at [174, 51] on div "Edit Text" at bounding box center [206, 50] width 65 height 11
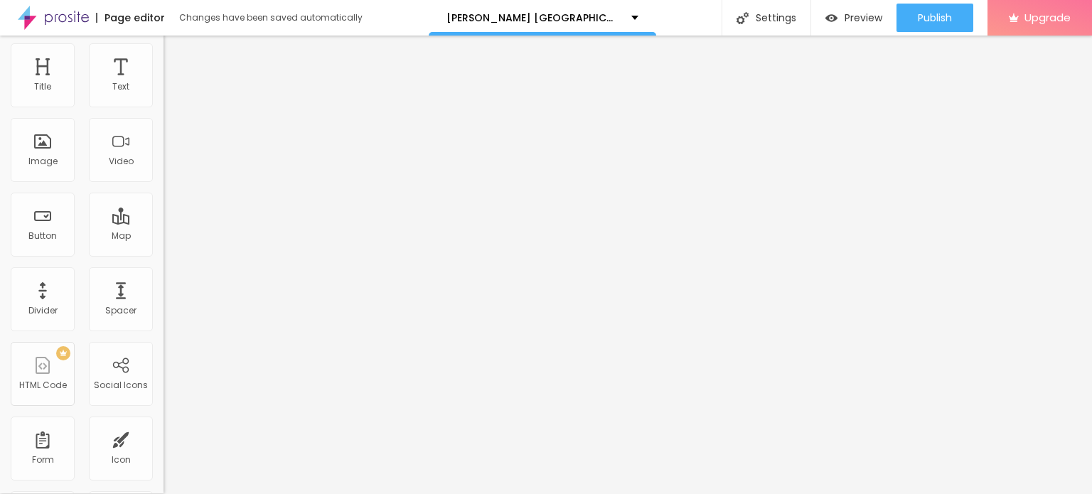
scroll to position [0, 0]
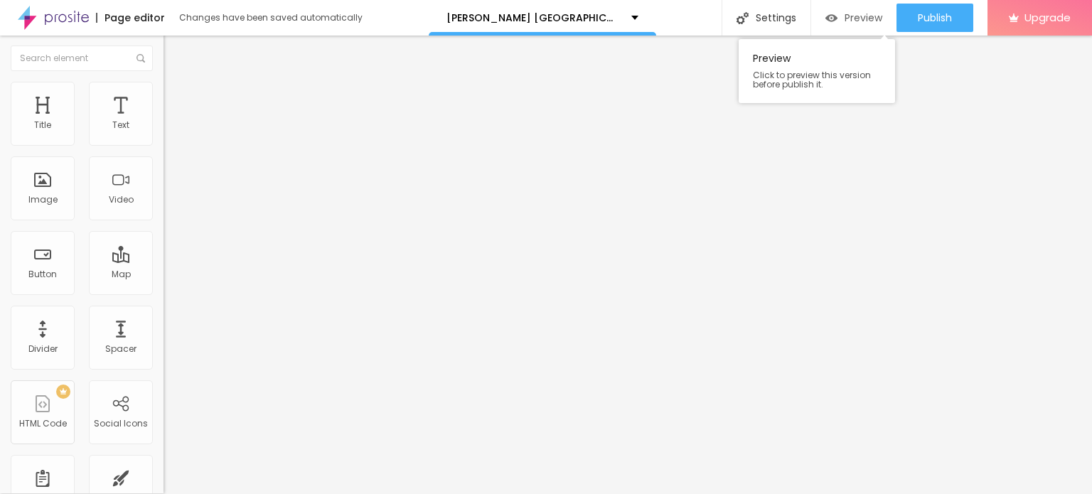
click at [855, 13] on span "Preview" at bounding box center [863, 17] width 38 height 11
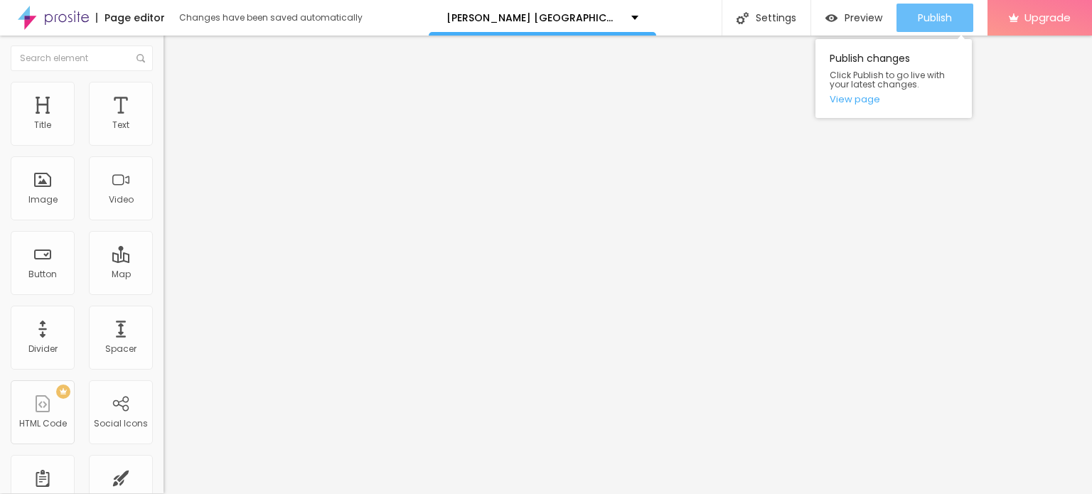
click at [911, 21] on button "Publish" at bounding box center [934, 18] width 77 height 28
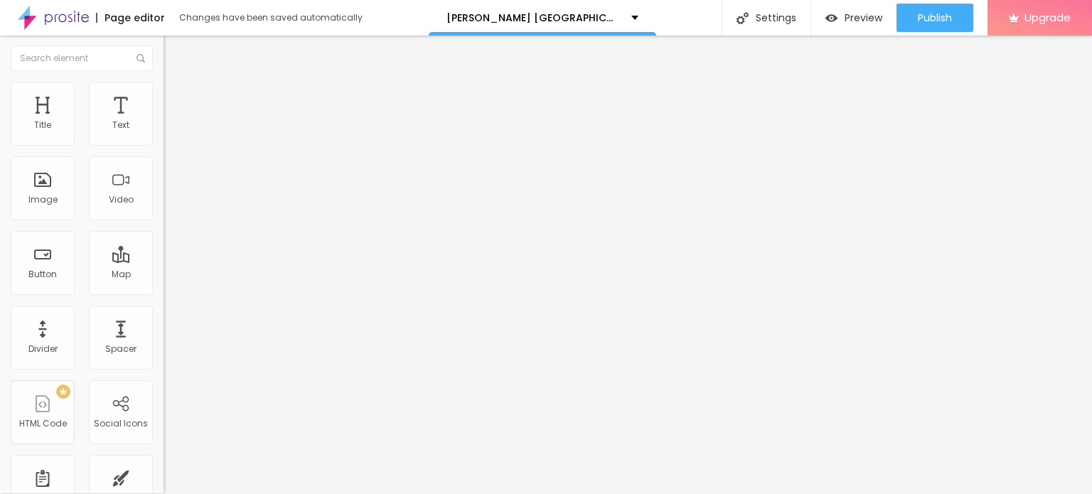
click at [26, 19] on img at bounding box center [53, 18] width 71 height 36
